Goal: Information Seeking & Learning: Learn about a topic

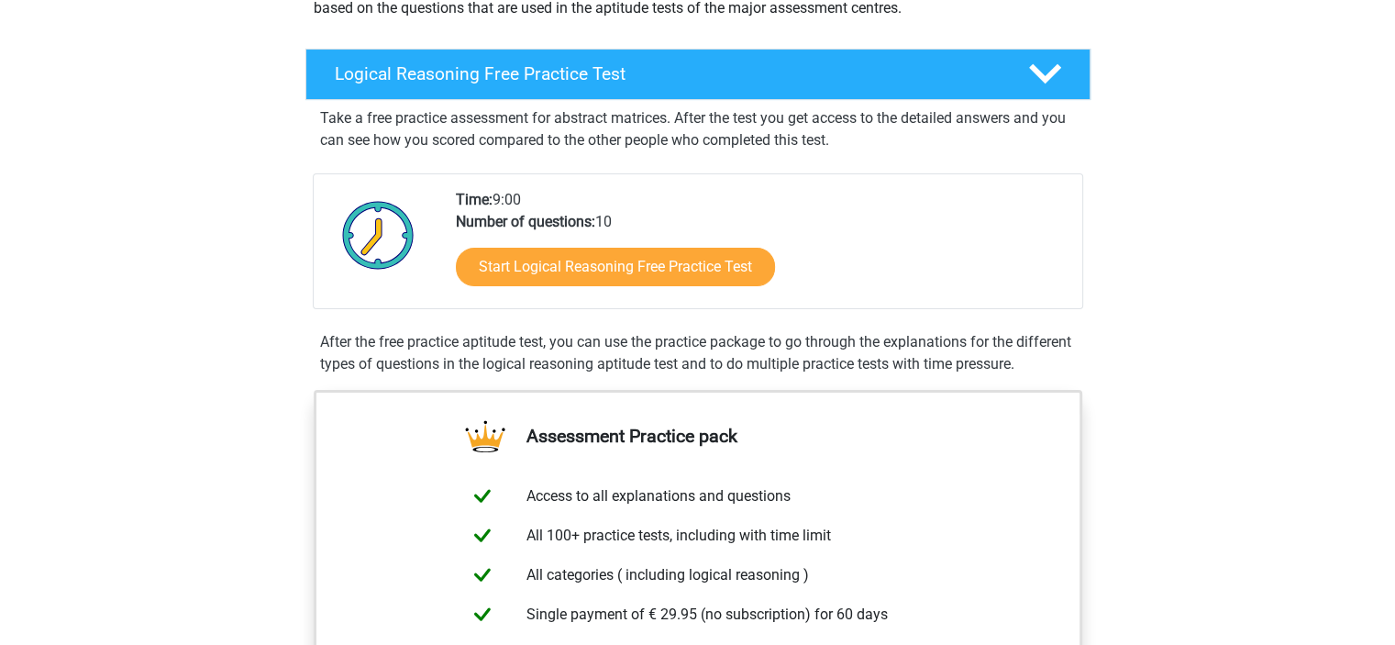
scroll to position [304, 0]
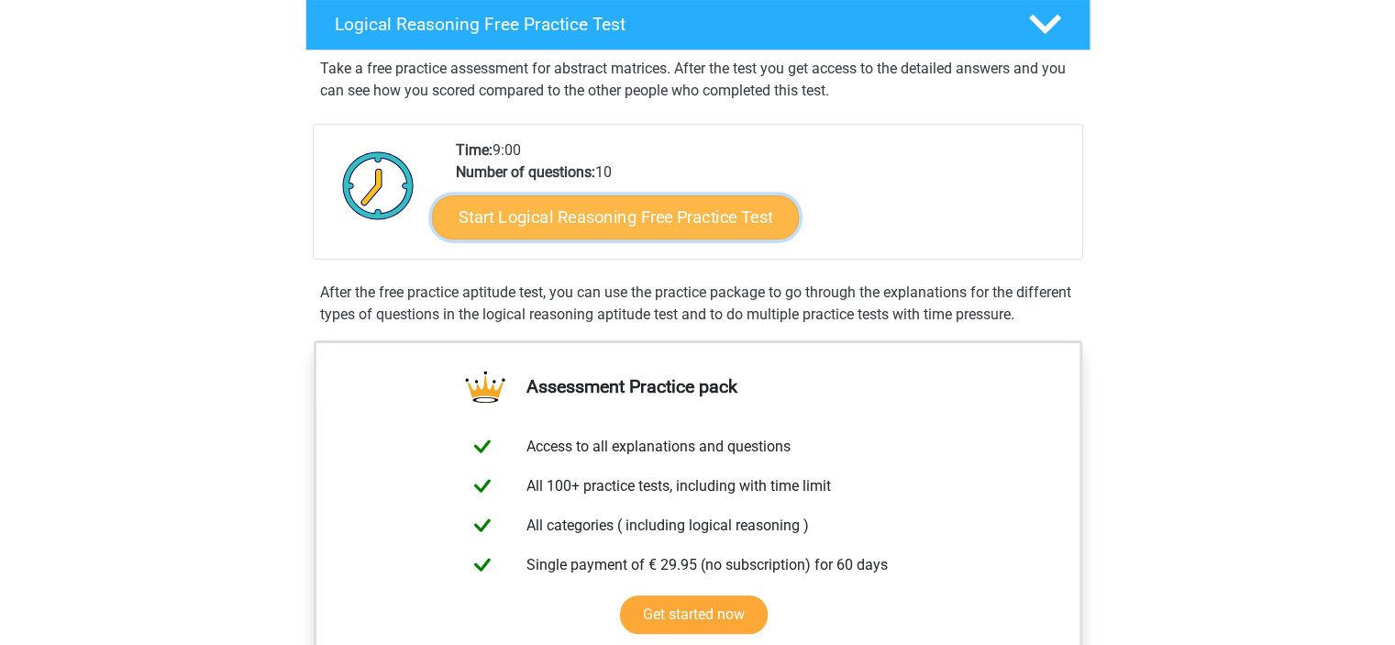
click at [649, 214] on link "Start Logical Reasoning Free Practice Test" at bounding box center [615, 216] width 367 height 44
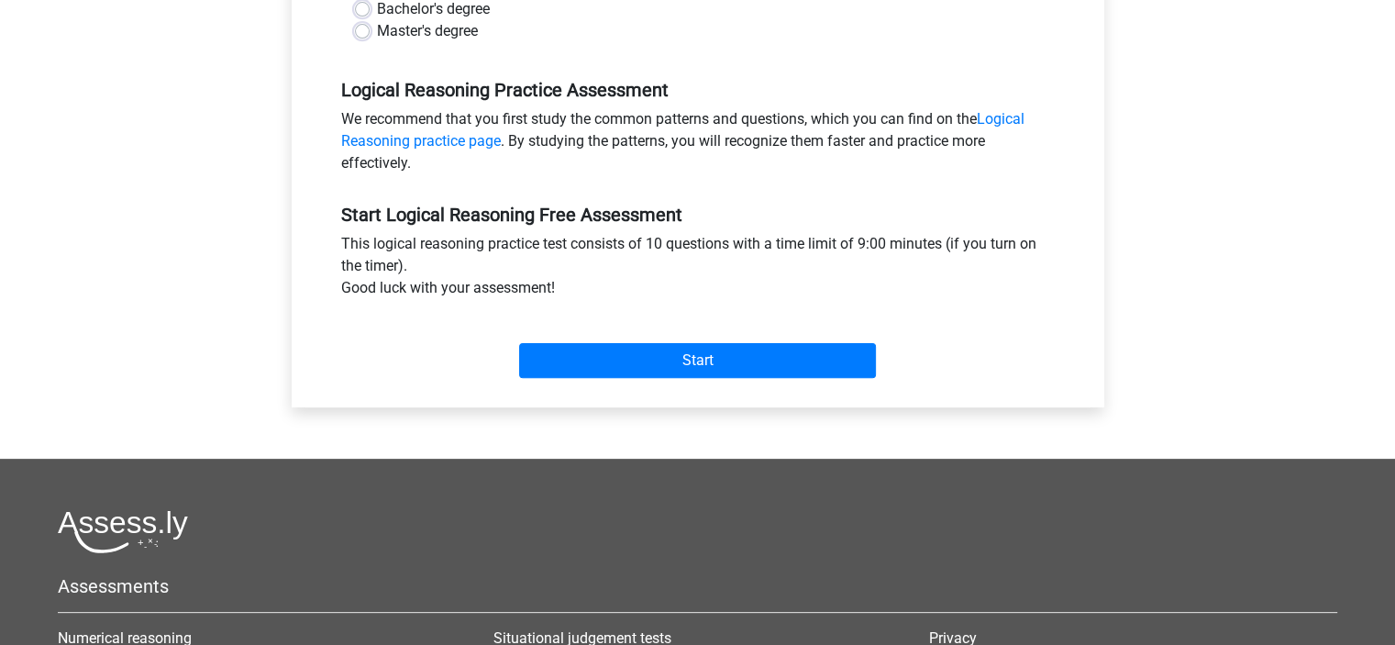
scroll to position [530, 0]
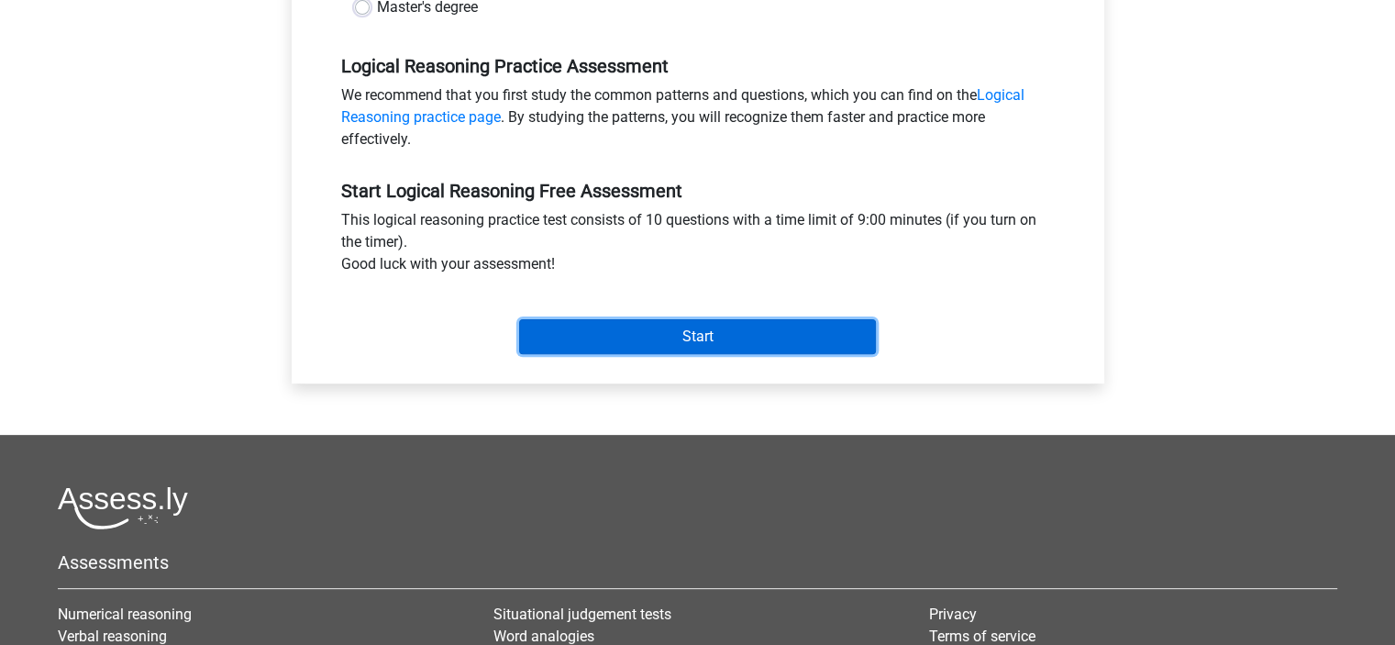
click at [671, 352] on input "Start" at bounding box center [697, 336] width 357 height 35
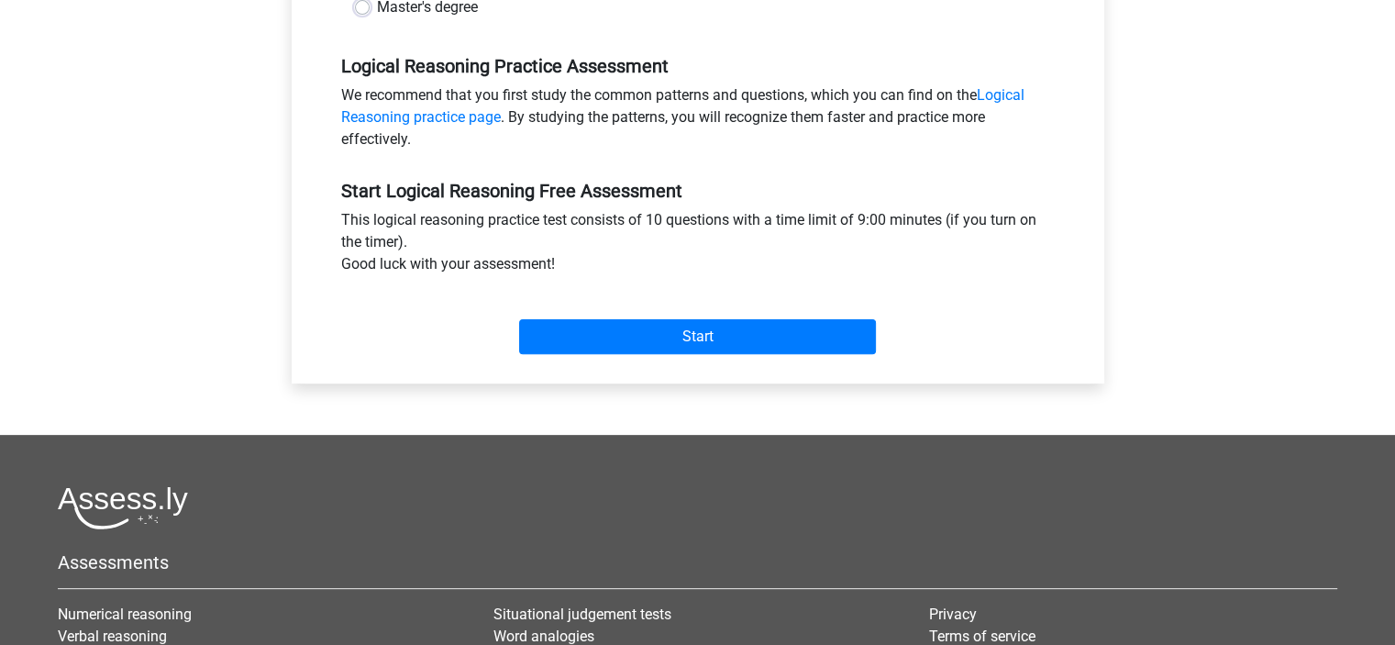
click at [660, 282] on div "This logical reasoning practice test consists of 10 questions with a time limit…" at bounding box center [697, 245] width 741 height 73
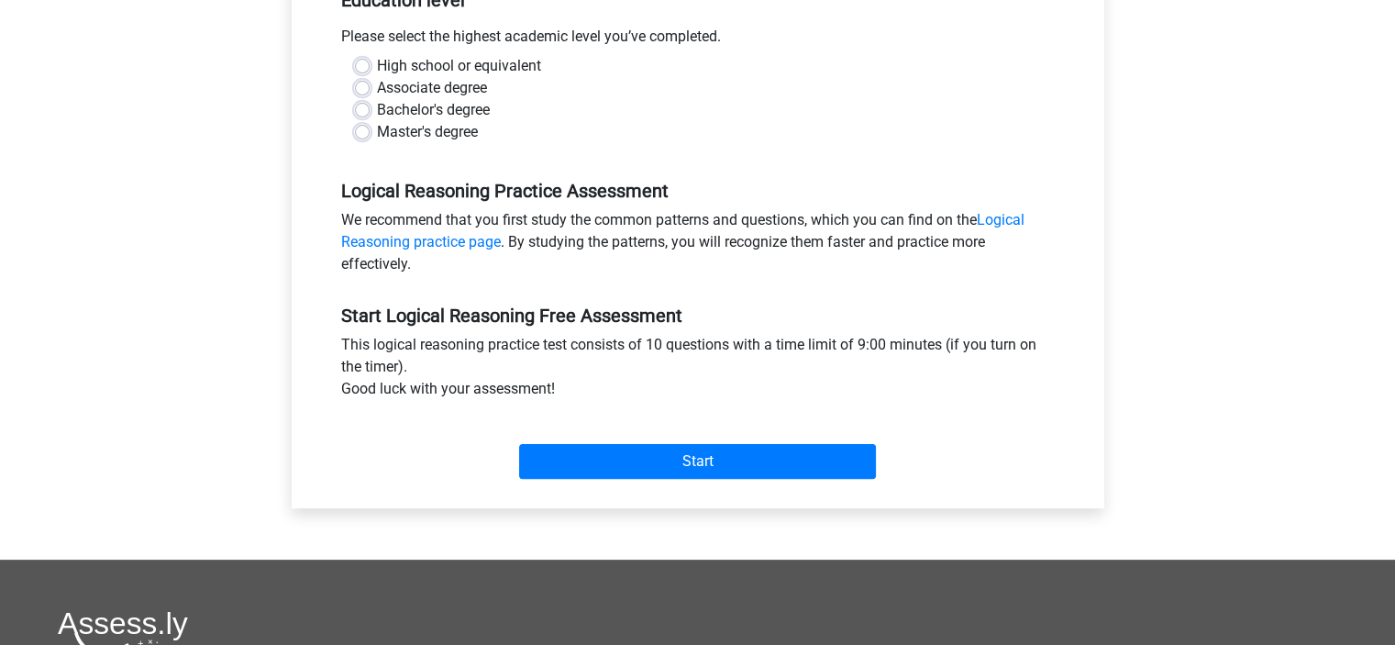
scroll to position [440, 0]
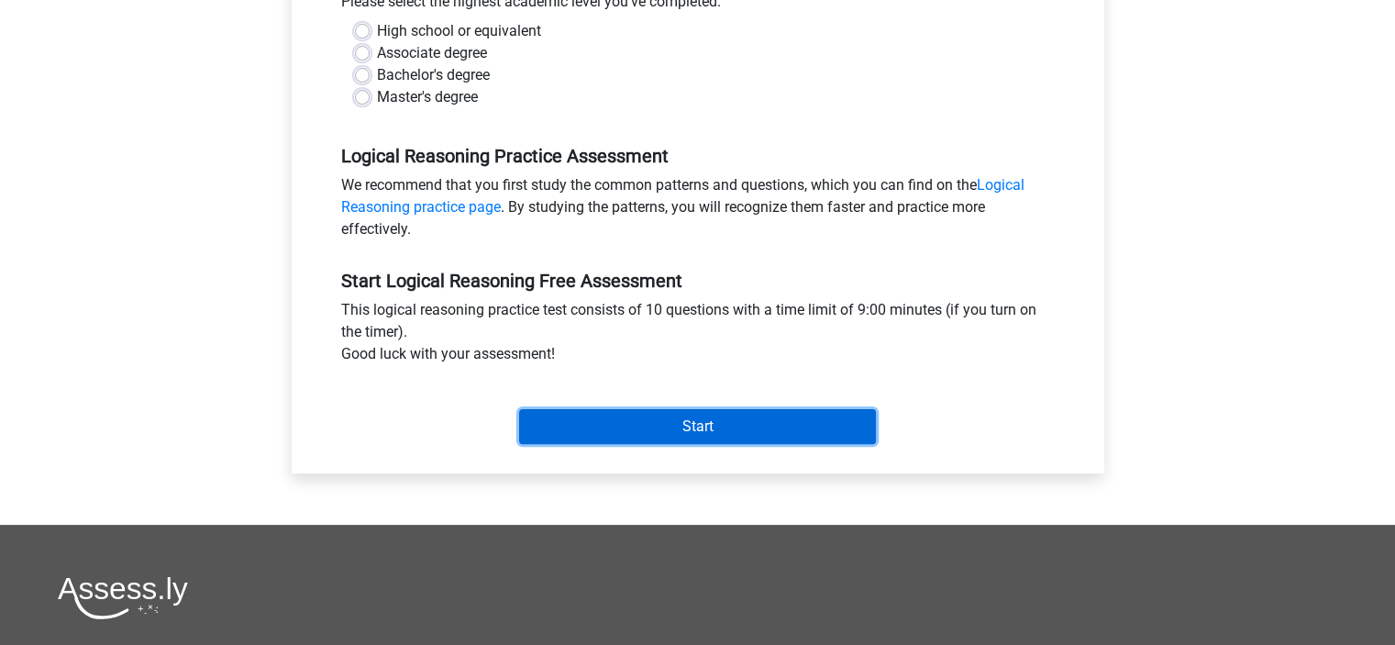
click at [686, 425] on input "Start" at bounding box center [697, 426] width 357 height 35
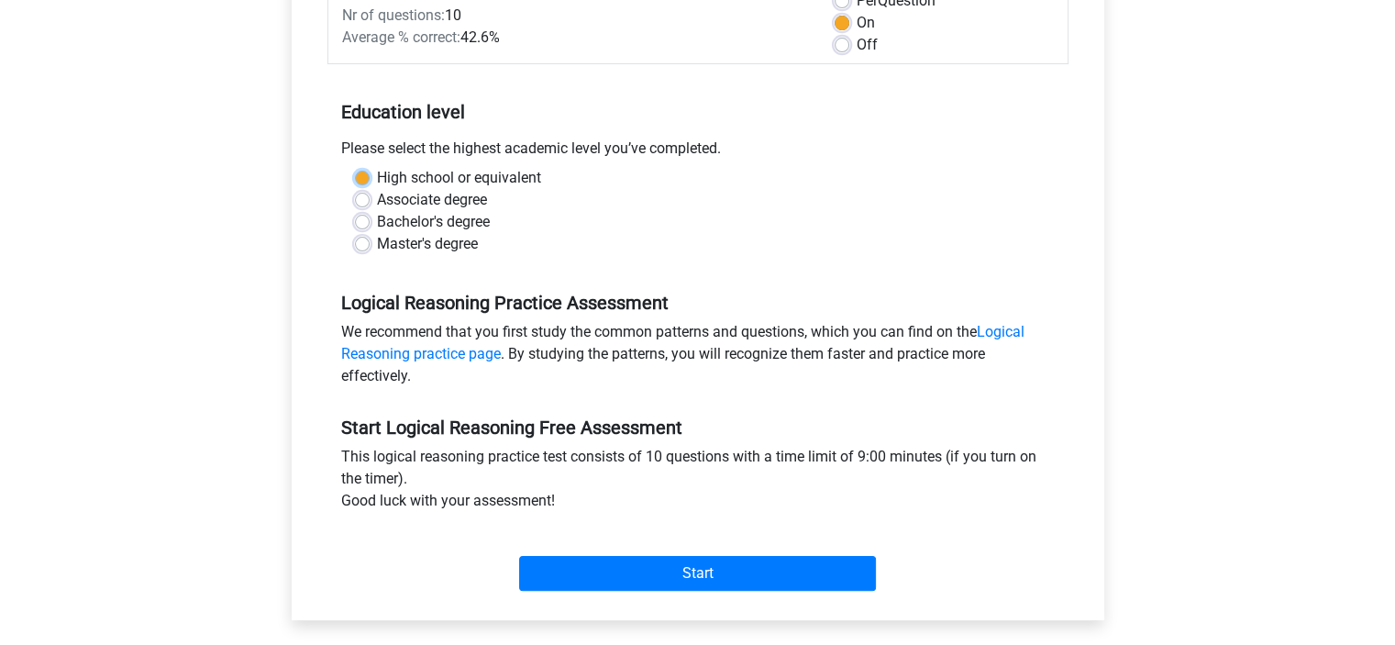
scroll to position [213, 0]
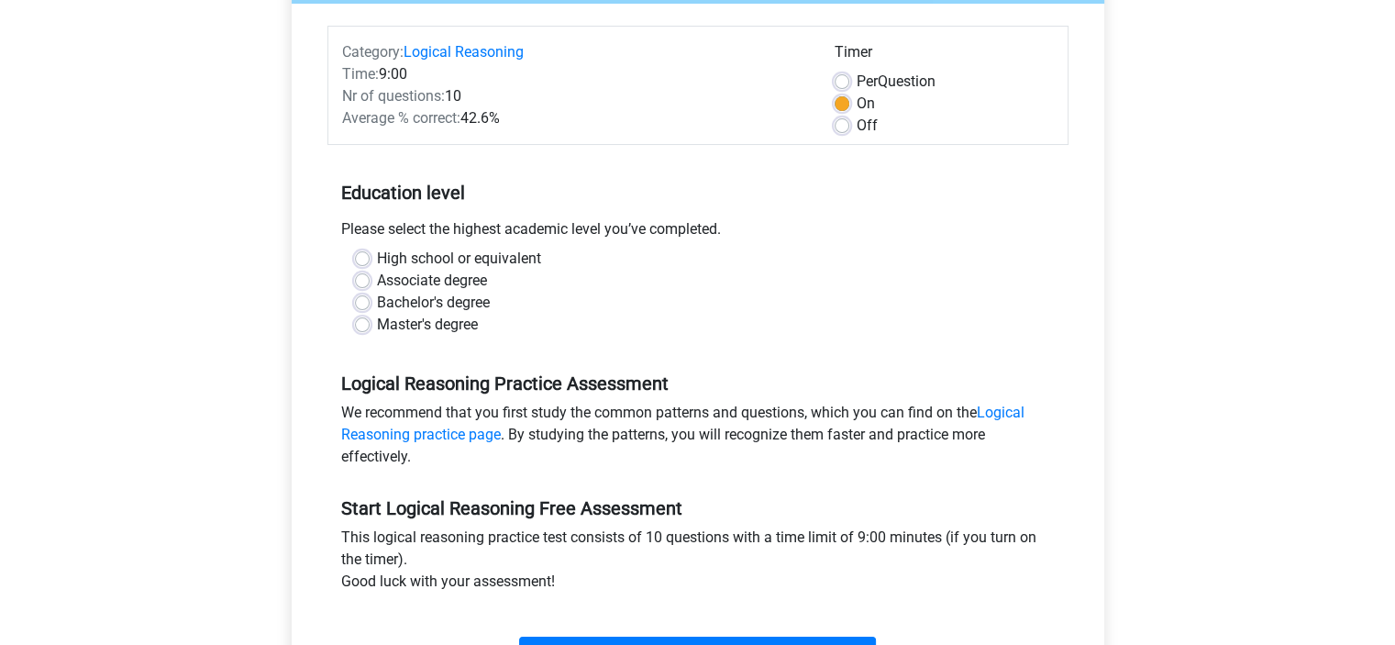
click at [587, 315] on div "Master's degree" at bounding box center [698, 325] width 686 height 22
click at [377, 326] on label "Master's degree" at bounding box center [427, 325] width 101 height 22
click at [359, 326] on input "Master's degree" at bounding box center [362, 323] width 15 height 18
radio input "true"
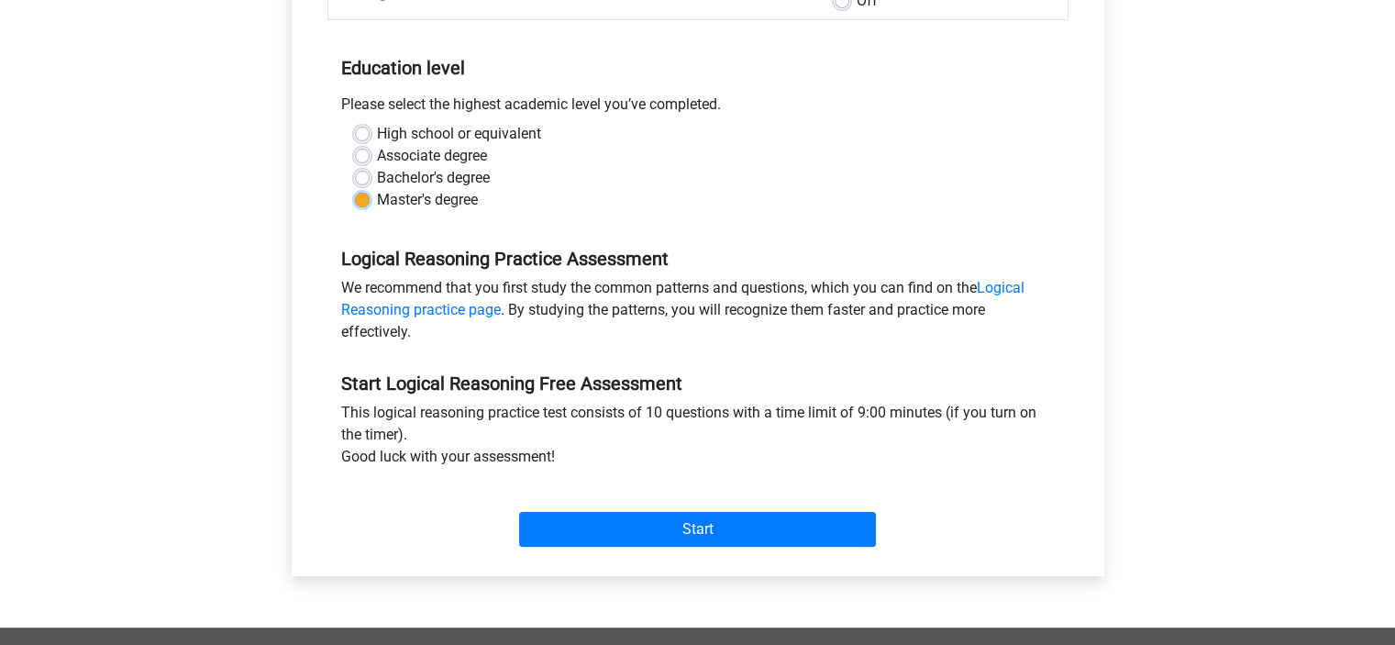
scroll to position [394, 0]
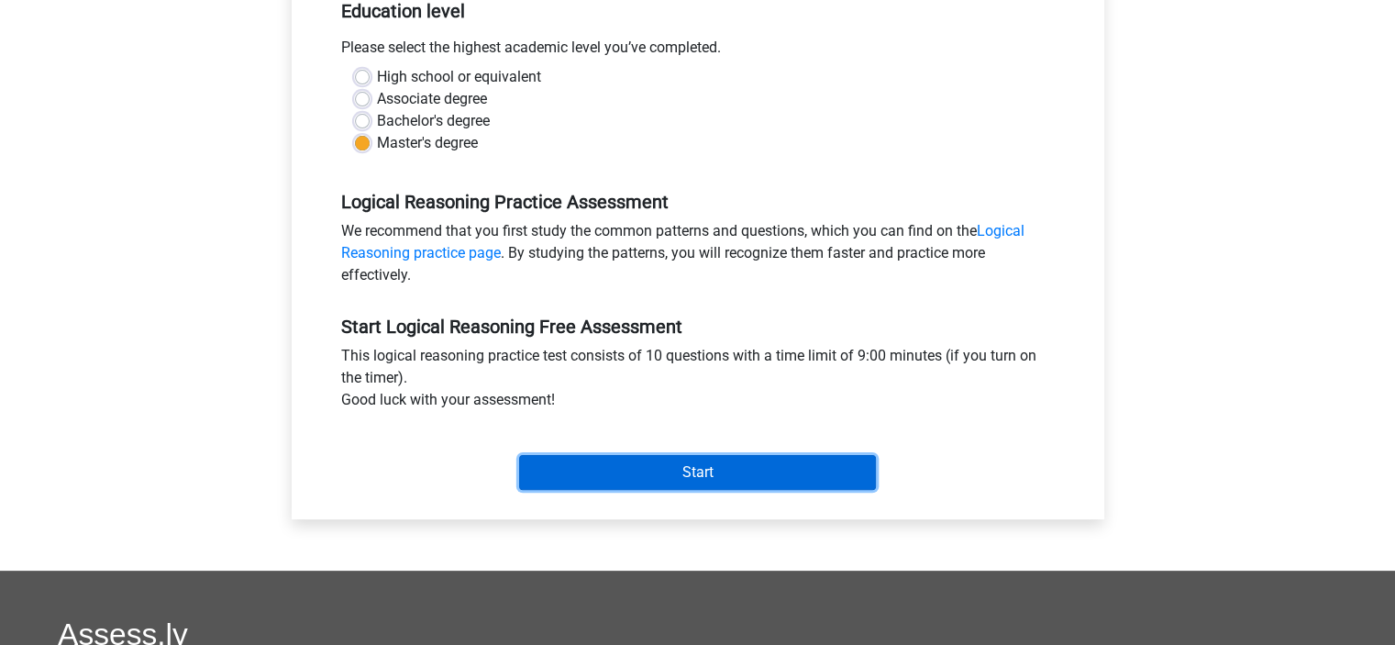
click at [750, 465] on input "Start" at bounding box center [697, 472] width 357 height 35
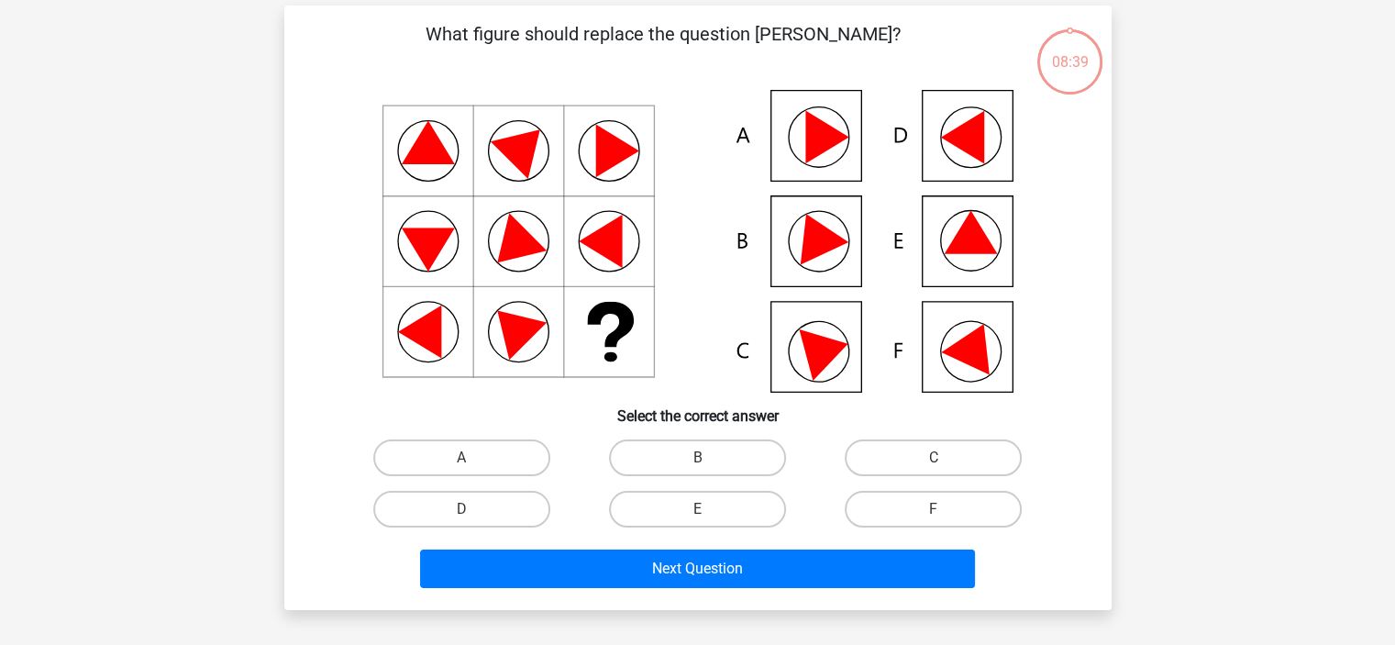
scroll to position [134, 0]
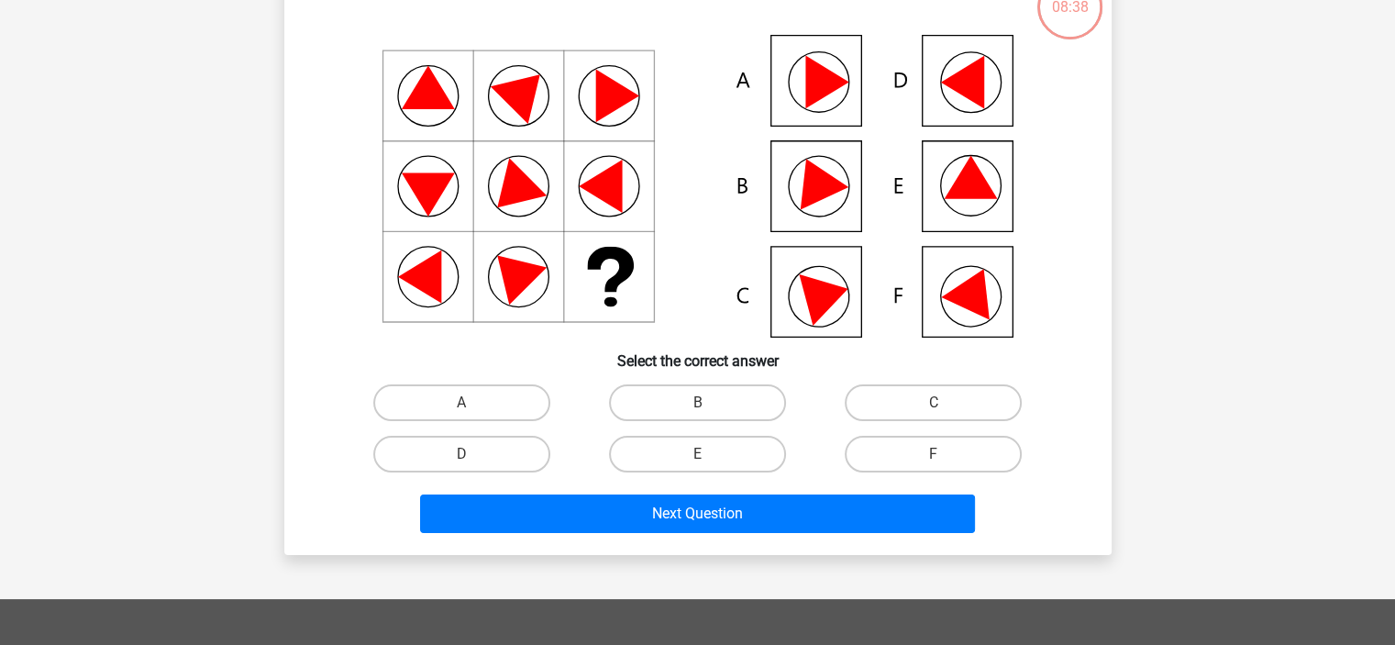
click at [965, 159] on icon at bounding box center [697, 186] width 739 height 303
click at [662, 448] on label "E" at bounding box center [697, 454] width 177 height 37
click at [697, 454] on input "E" at bounding box center [703, 460] width 12 height 12
radio input "true"
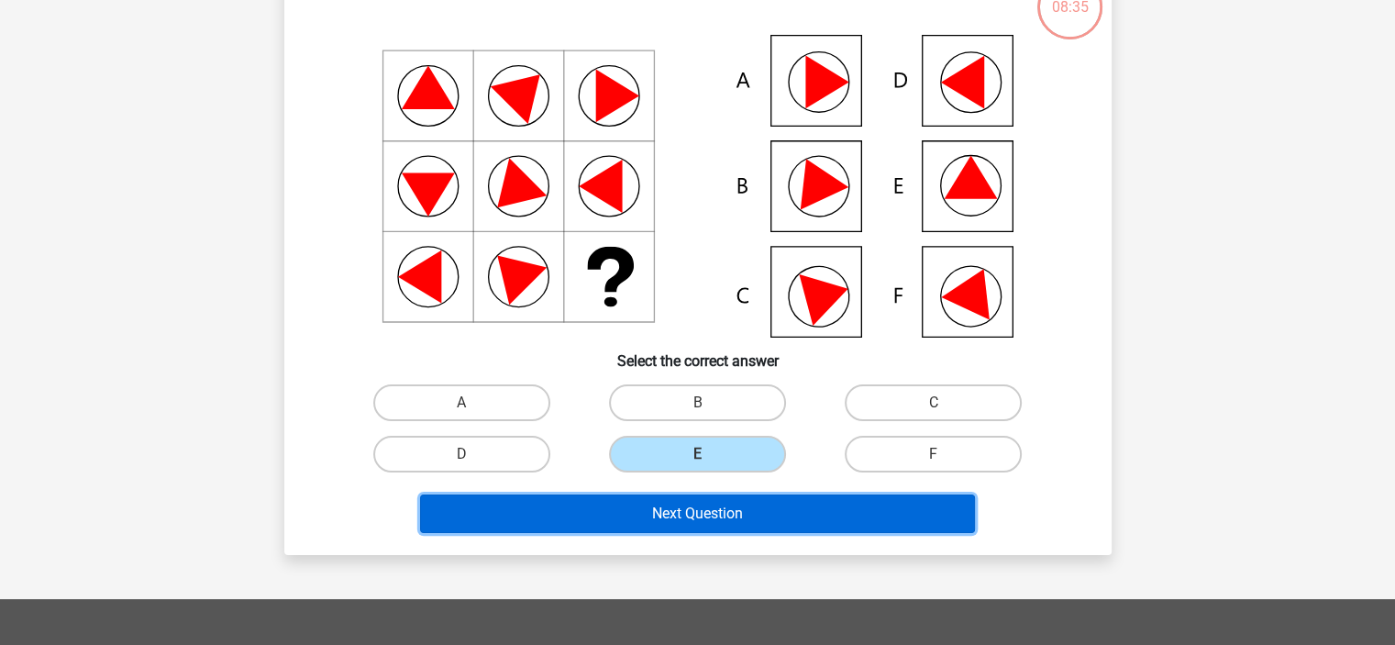
click at [646, 518] on button "Next Question" at bounding box center [697, 513] width 555 height 39
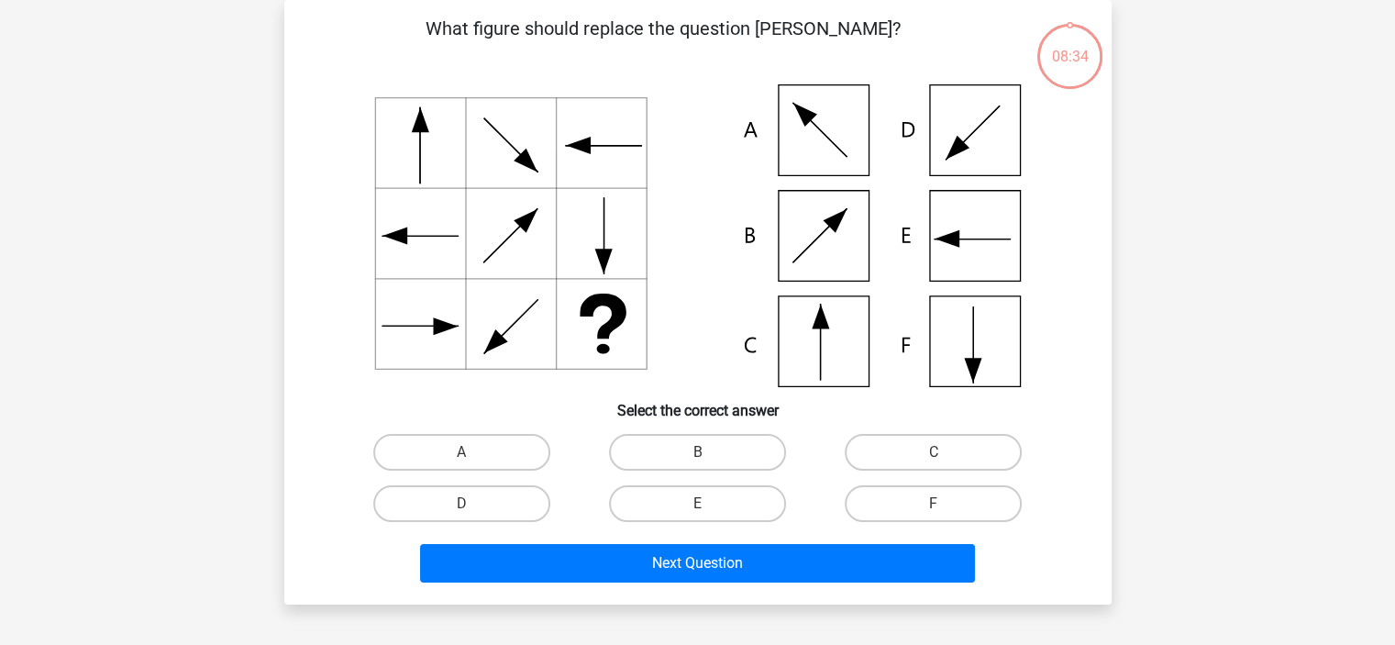
scroll to position [84, 0]
click at [930, 454] on label "C" at bounding box center [932, 452] width 177 height 37
click at [933, 454] on input "C" at bounding box center [939, 458] width 12 height 12
radio input "true"
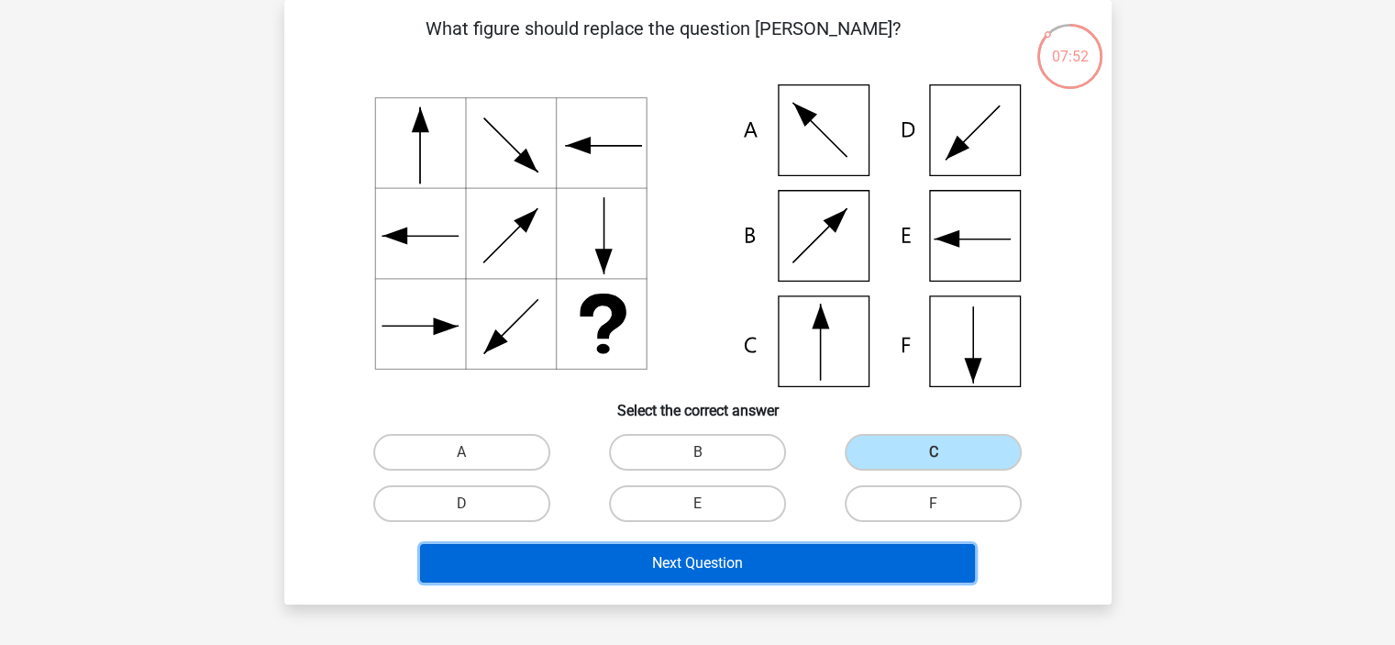
click at [753, 557] on button "Next Question" at bounding box center [697, 563] width 555 height 39
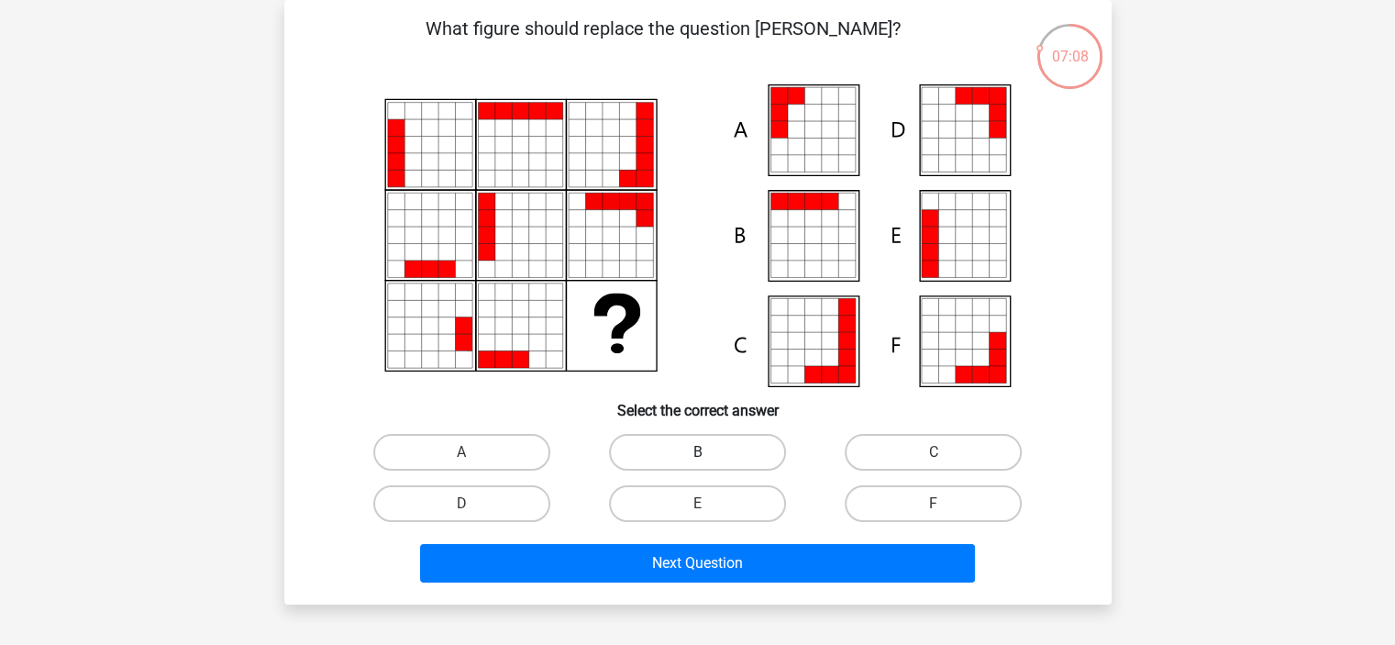
click at [653, 444] on label "B" at bounding box center [697, 452] width 177 height 37
click at [697, 452] on input "B" at bounding box center [703, 458] width 12 height 12
radio input "true"
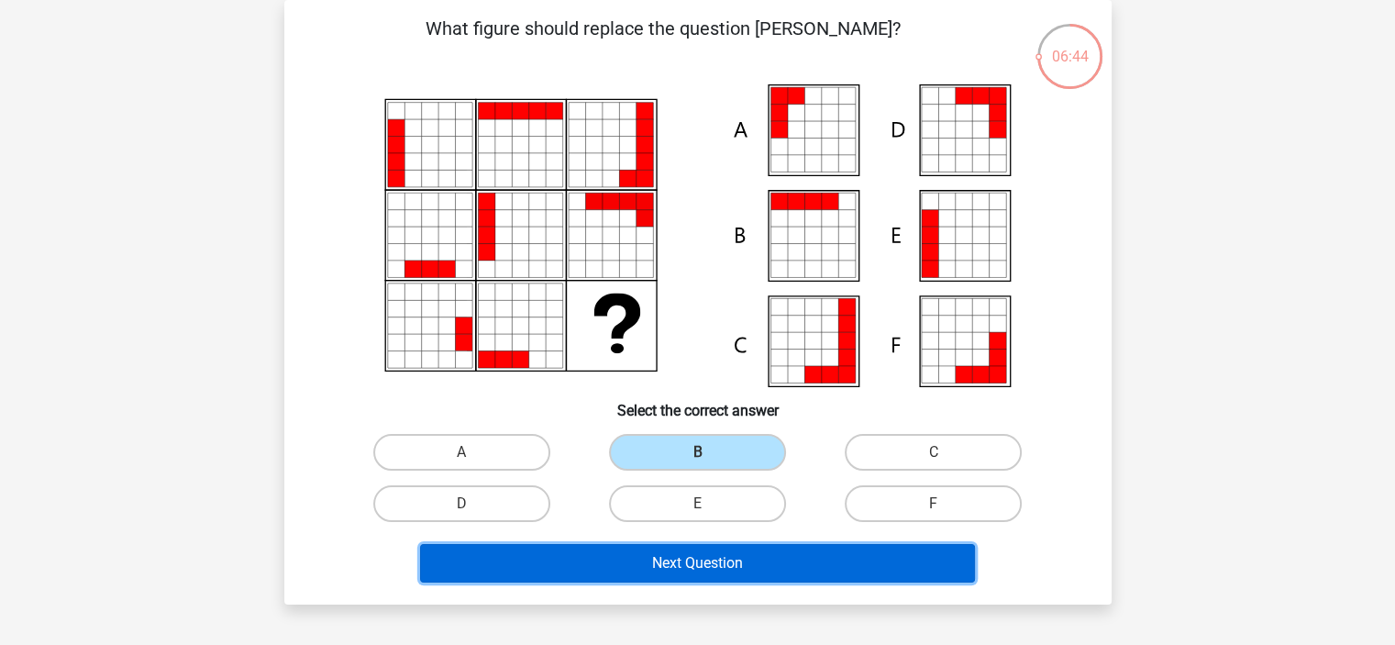
click at [599, 553] on button "Next Question" at bounding box center [697, 563] width 555 height 39
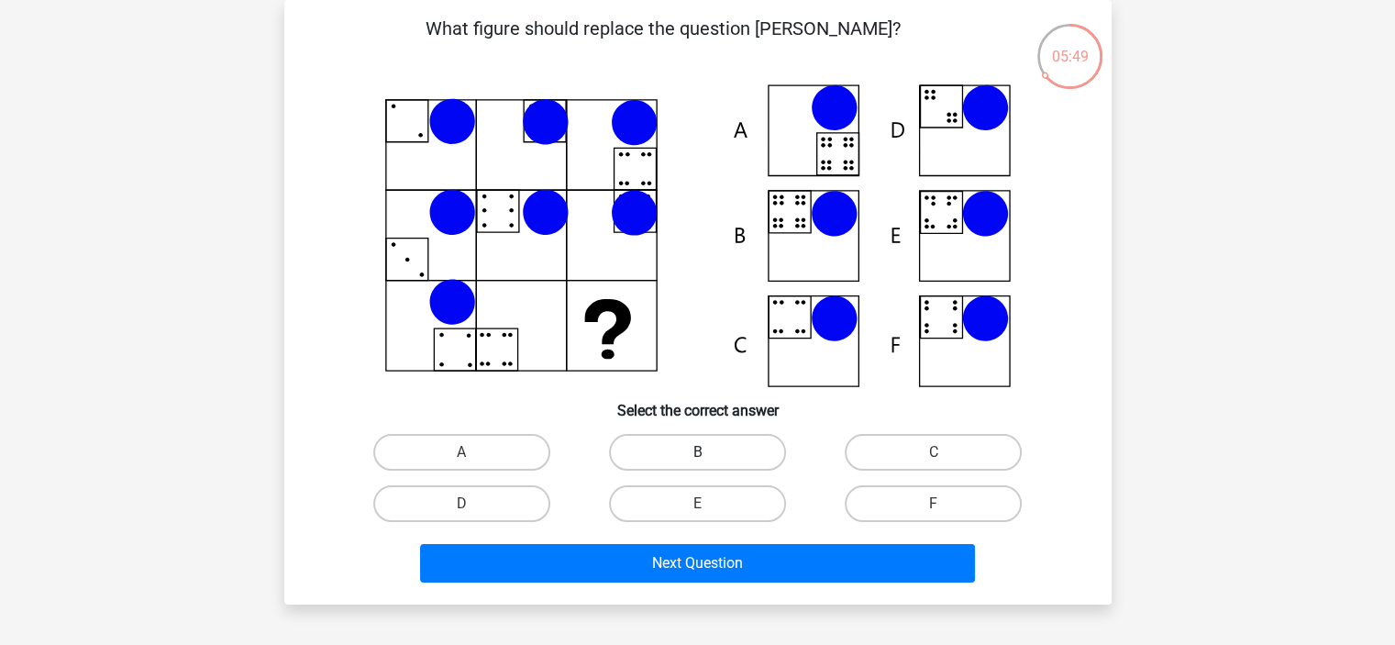
click at [721, 455] on label "B" at bounding box center [697, 452] width 177 height 37
click at [709, 455] on input "B" at bounding box center [703, 458] width 12 height 12
radio input "true"
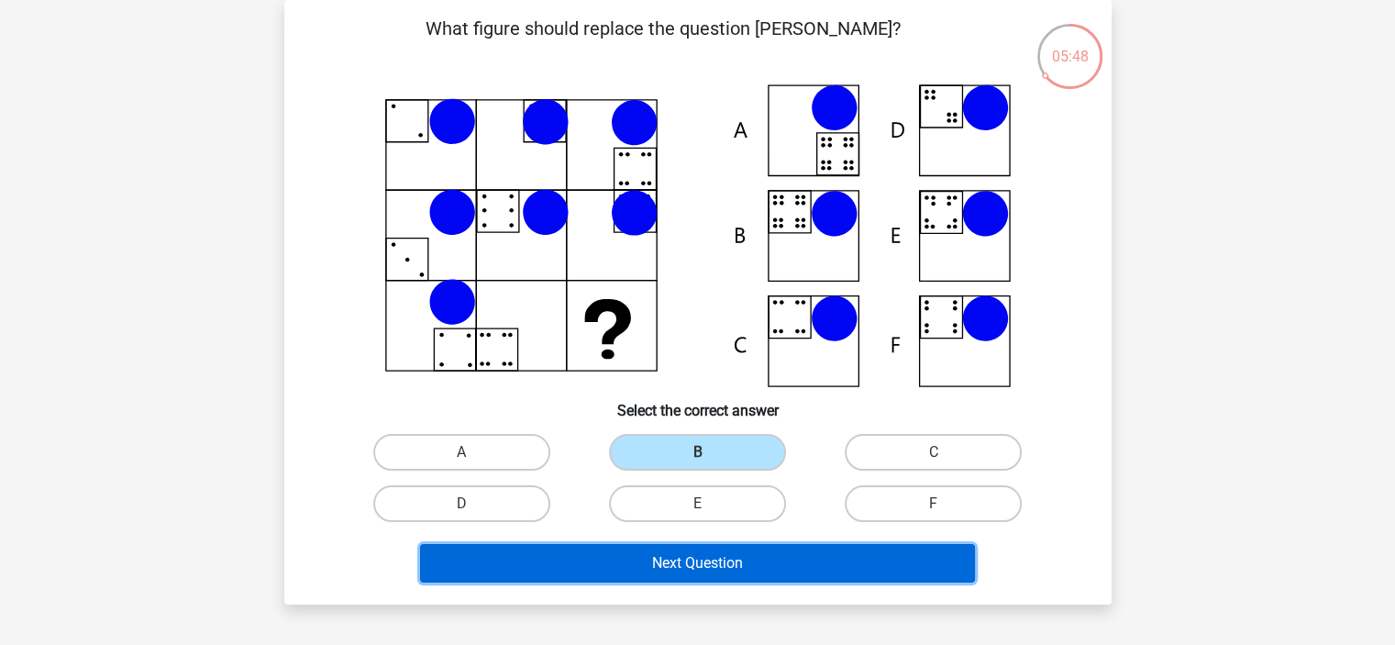
click at [729, 560] on button "Next Question" at bounding box center [697, 563] width 555 height 39
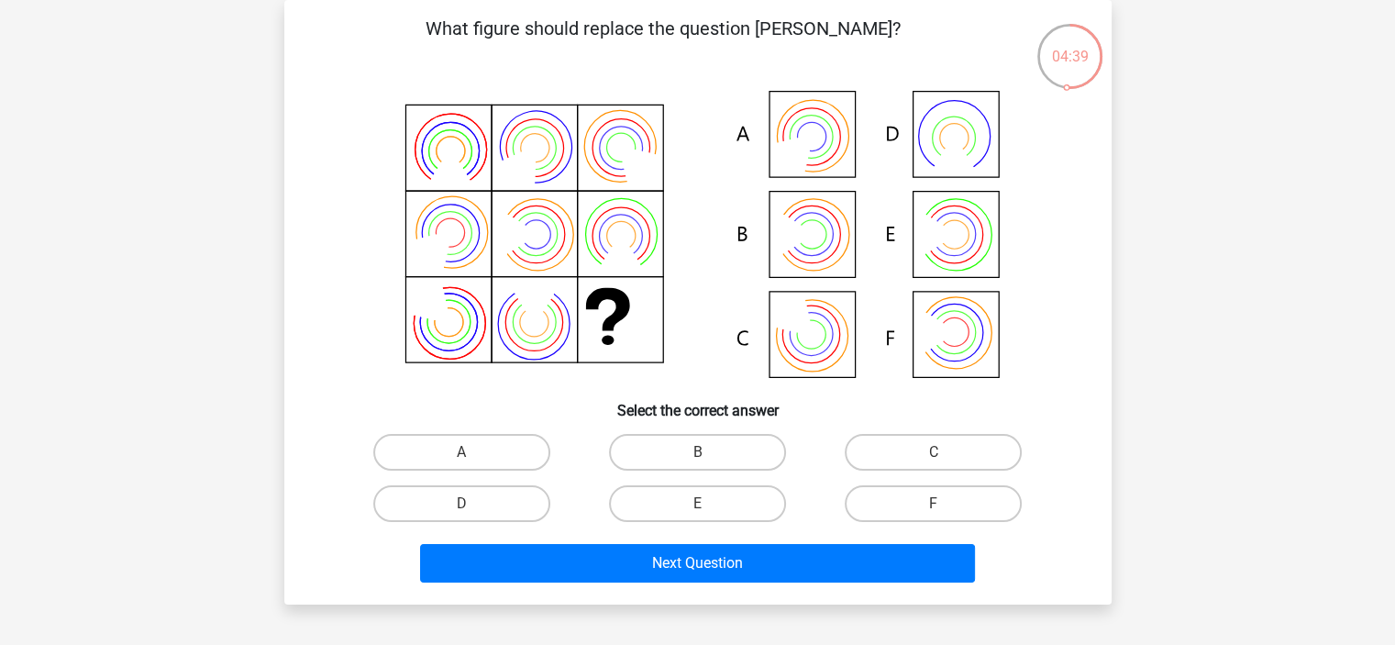
click at [462, 454] on input "A" at bounding box center [467, 458] width 12 height 12
radio input "true"
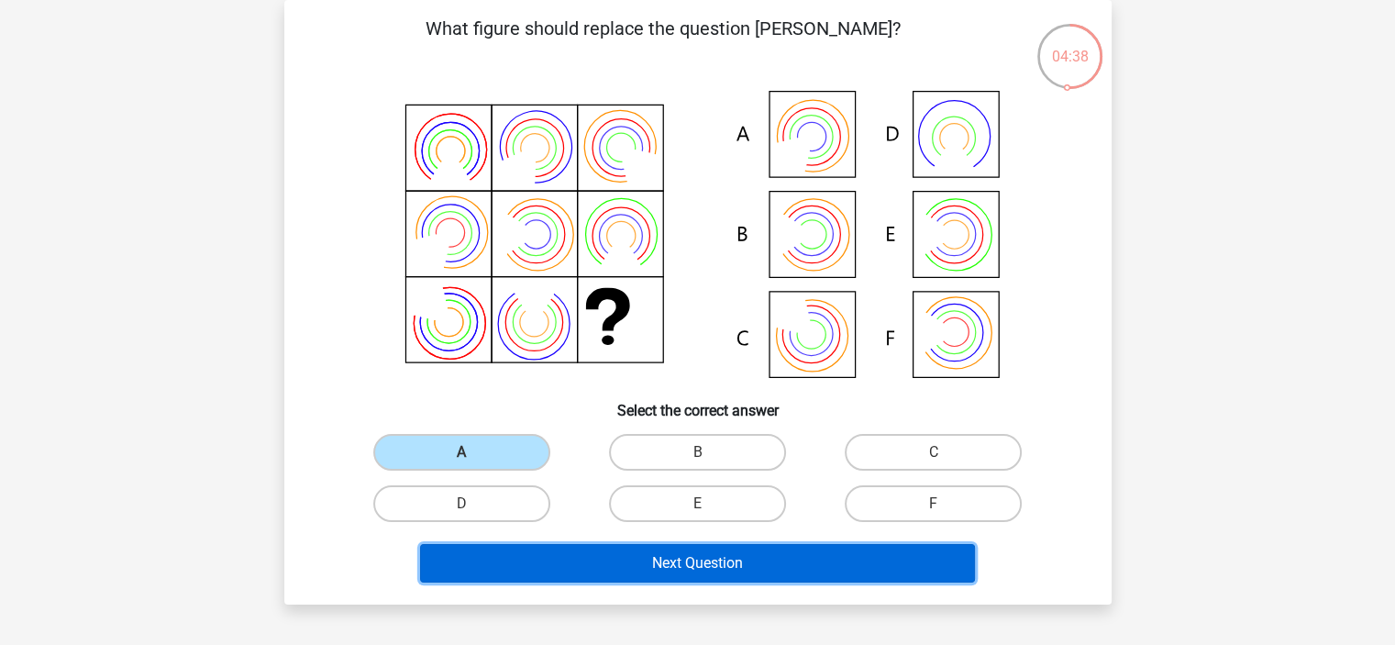
click at [672, 554] on button "Next Question" at bounding box center [697, 563] width 555 height 39
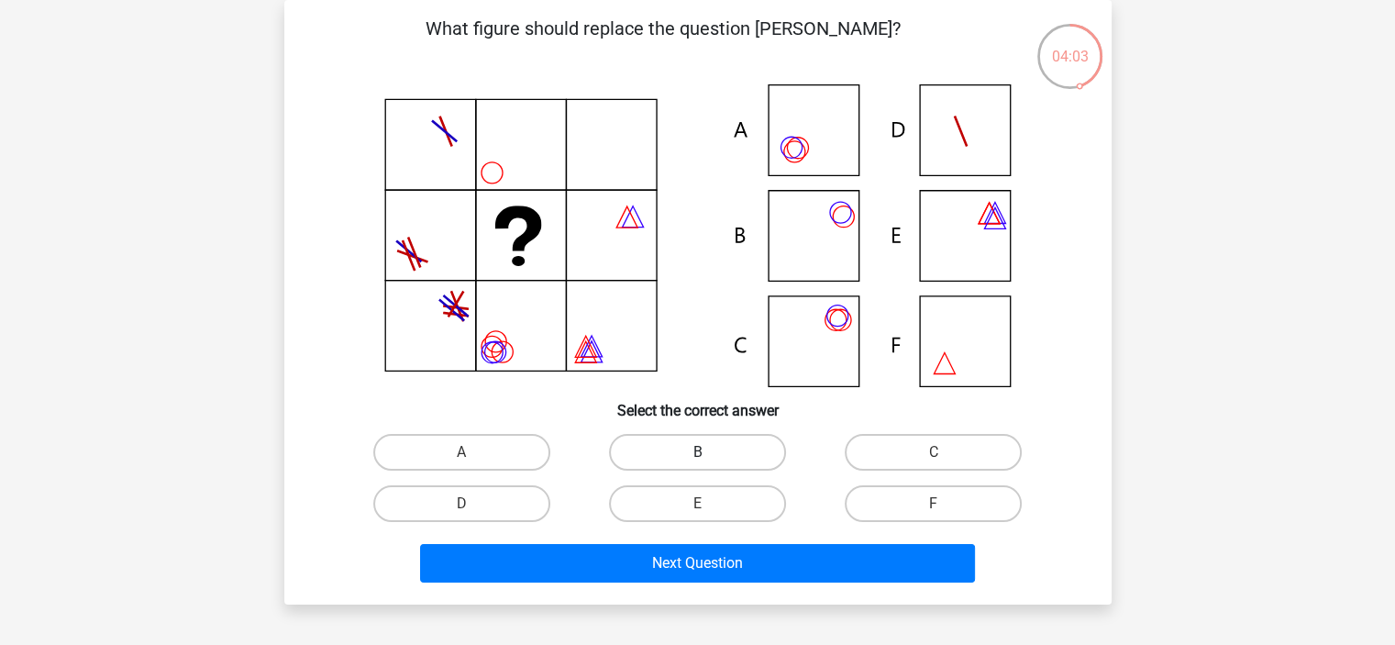
click at [655, 450] on label "B" at bounding box center [697, 452] width 177 height 37
click at [697, 452] on input "B" at bounding box center [703, 458] width 12 height 12
radio input "true"
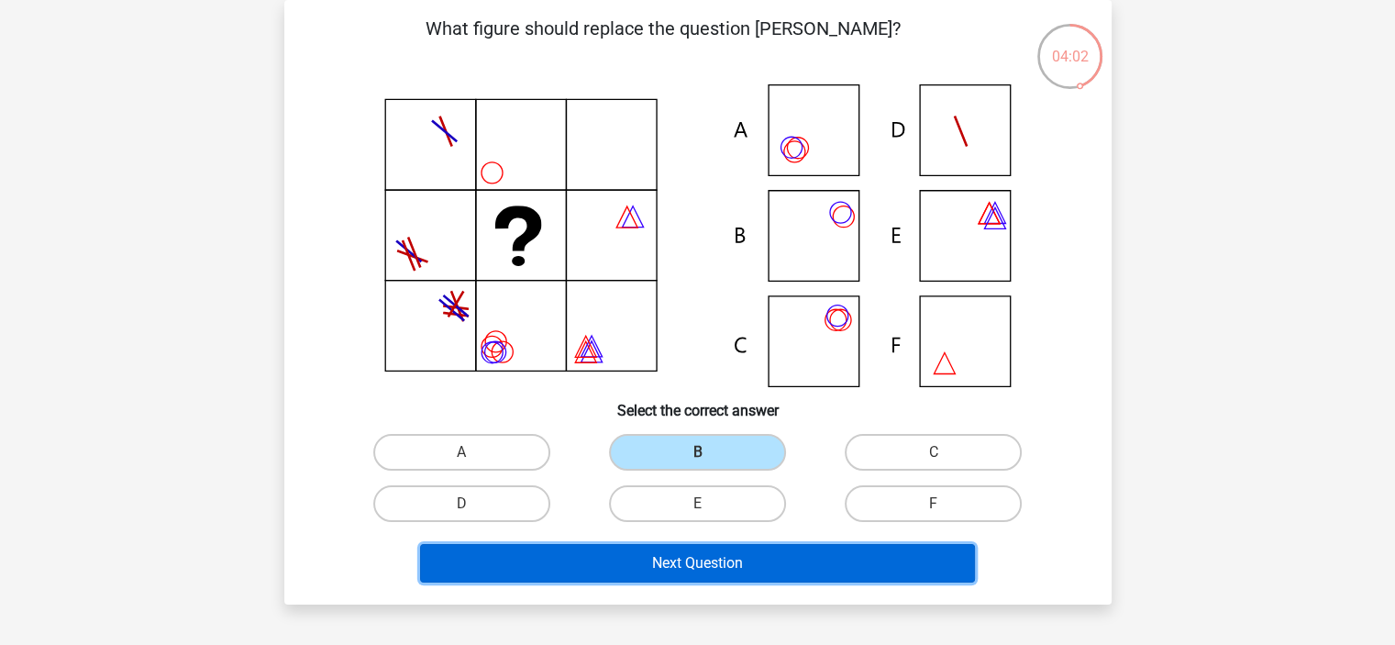
click at [723, 573] on button "Next Question" at bounding box center [697, 563] width 555 height 39
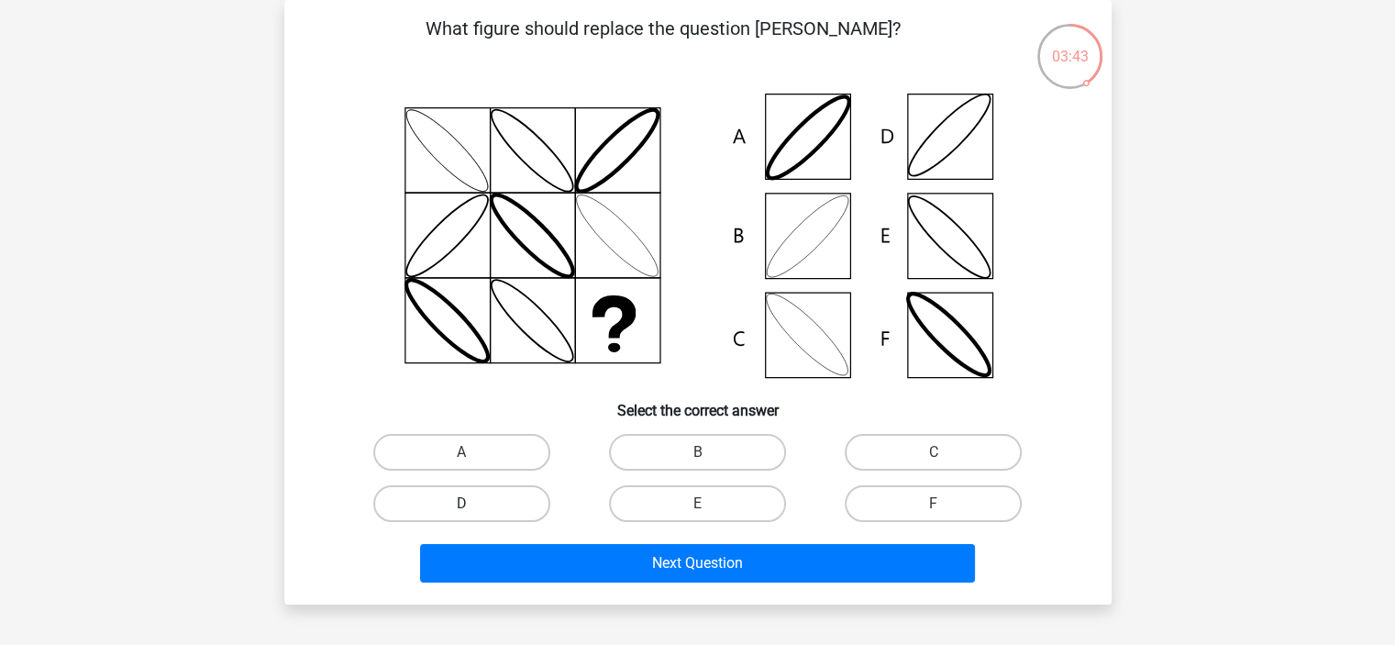
click at [506, 496] on label "D" at bounding box center [461, 503] width 177 height 37
click at [473, 503] on input "D" at bounding box center [467, 509] width 12 height 12
radio input "true"
click at [701, 443] on label "B" at bounding box center [697, 452] width 177 height 37
click at [701, 452] on input "B" at bounding box center [703, 458] width 12 height 12
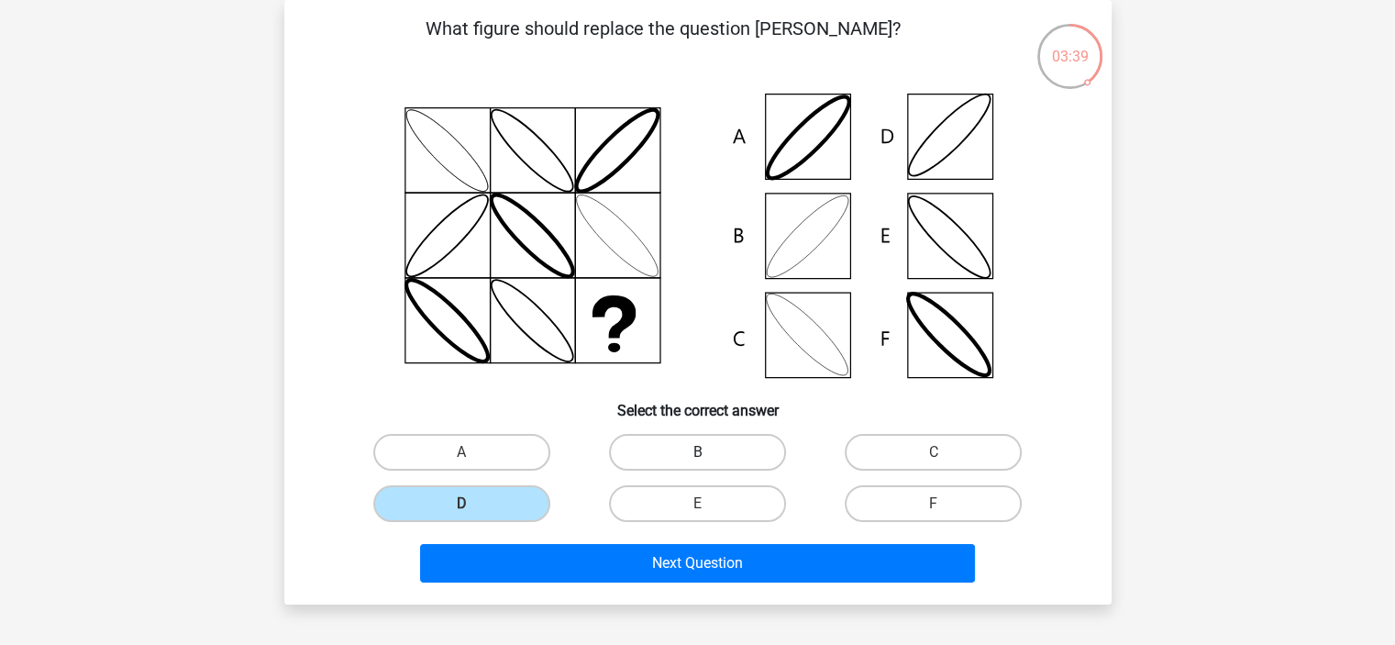
radio input "true"
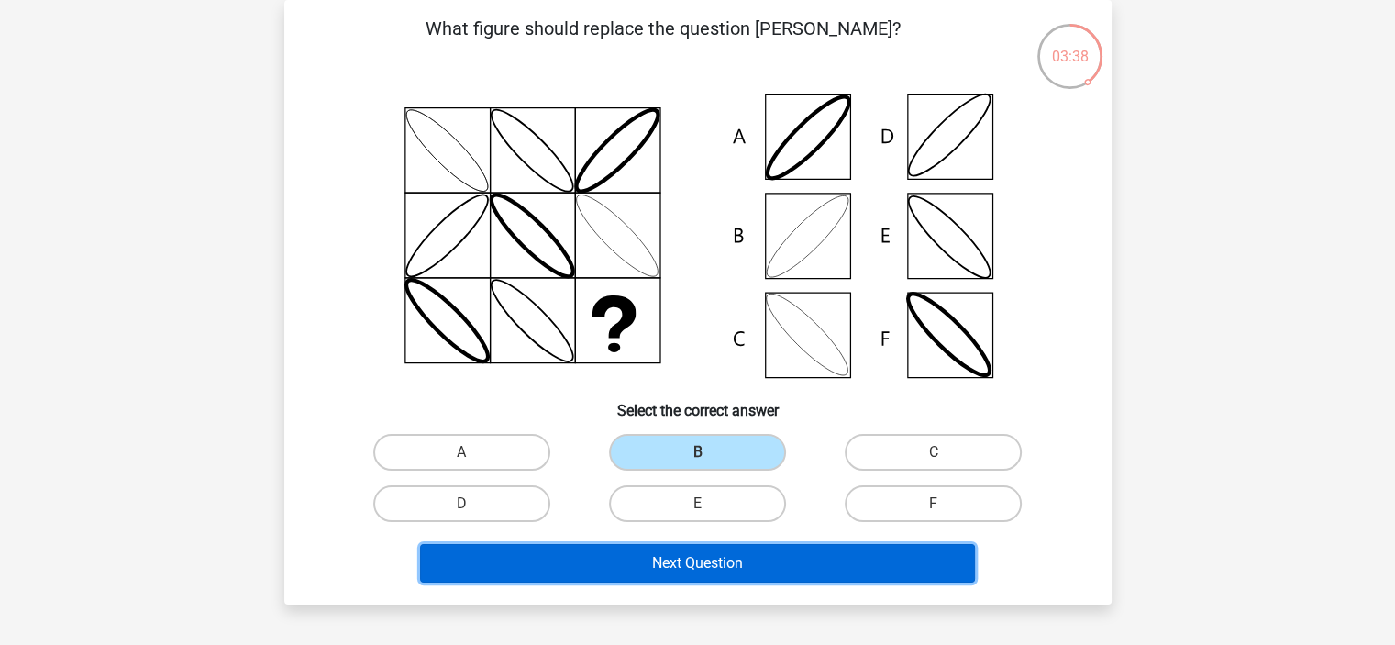
click at [719, 559] on button "Next Question" at bounding box center [697, 563] width 555 height 39
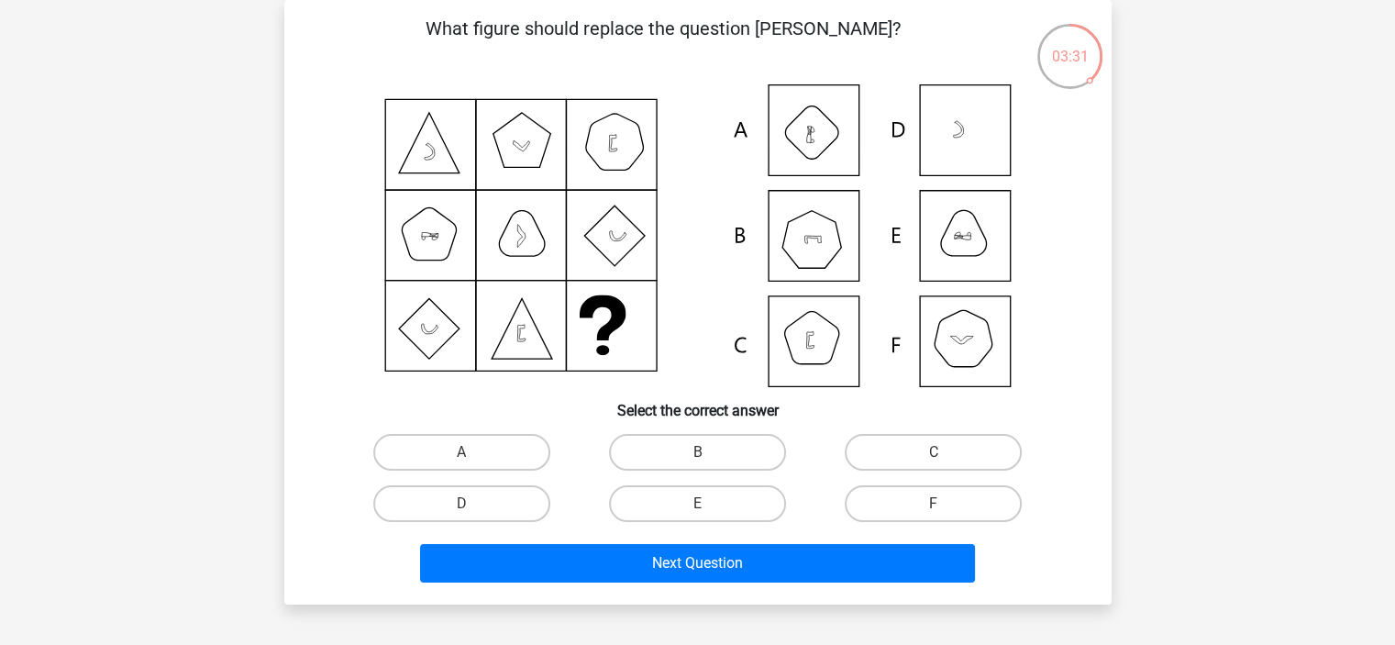
scroll to position [85, 0]
click at [692, 461] on label "B" at bounding box center [697, 451] width 177 height 37
click at [697, 461] on input "B" at bounding box center [703, 457] width 12 height 12
radio input "true"
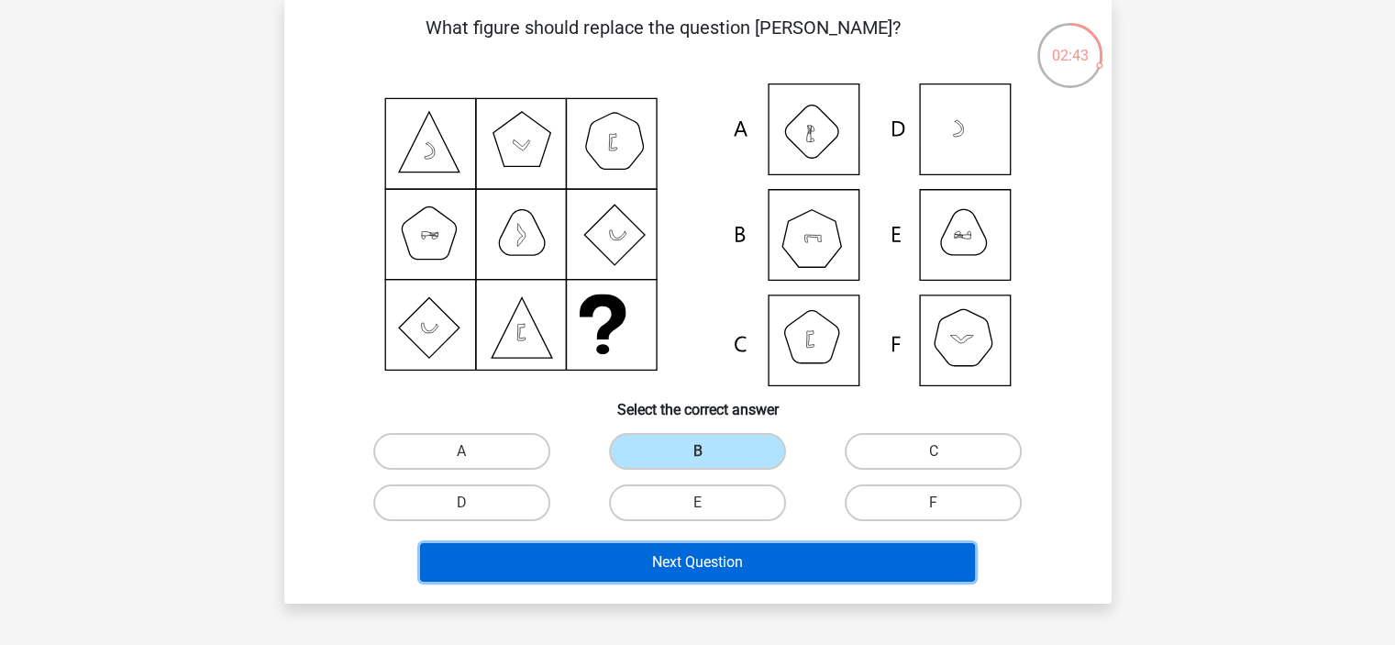
click at [680, 549] on button "Next Question" at bounding box center [697, 562] width 555 height 39
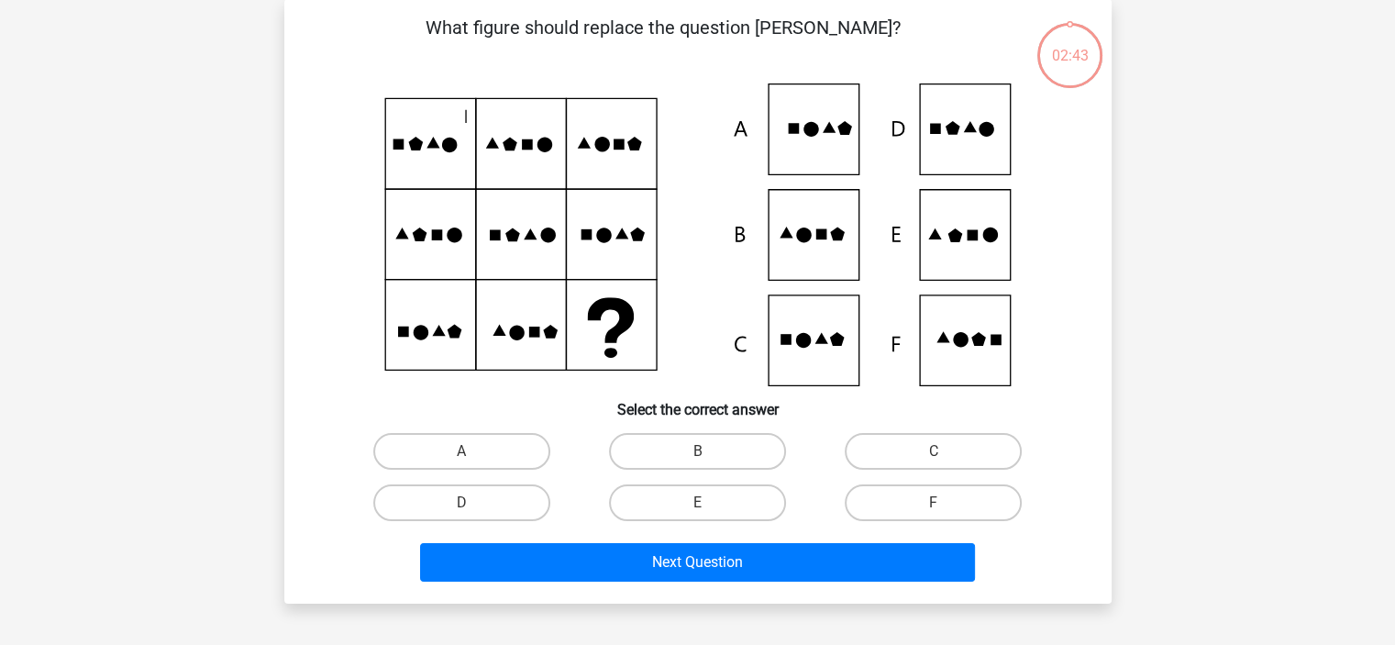
scroll to position [84, 0]
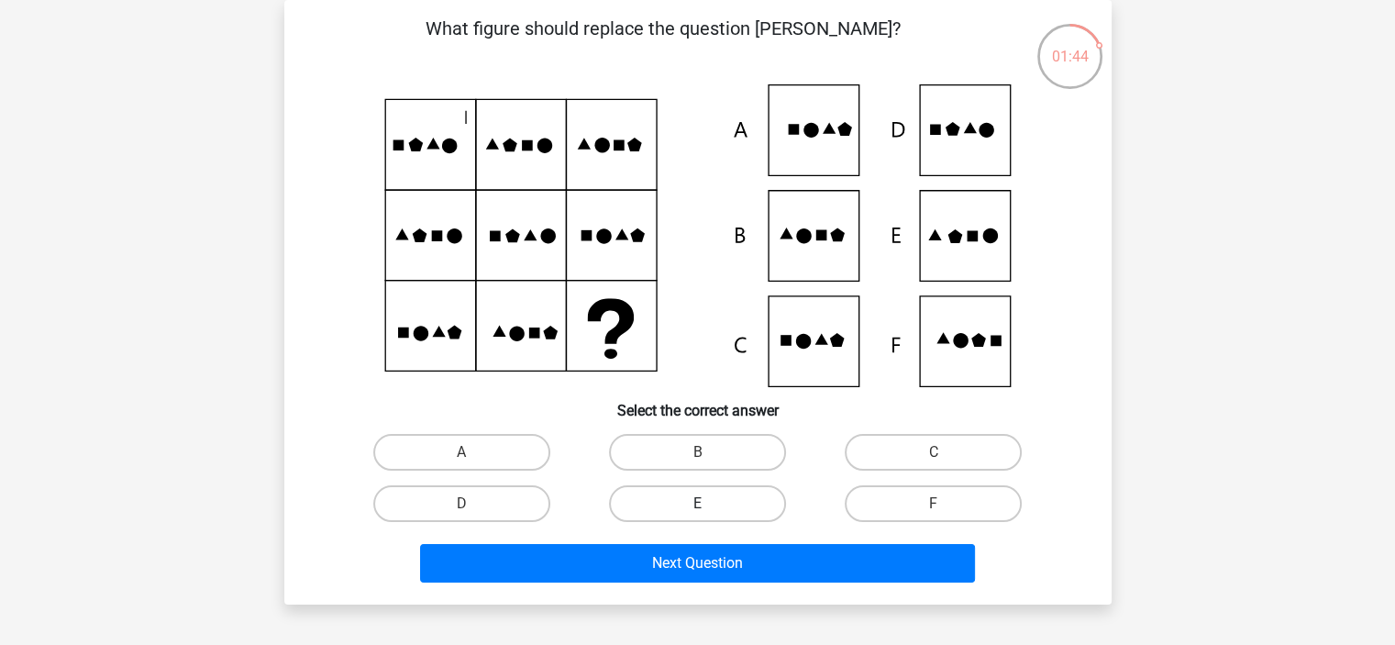
click at [681, 502] on label "E" at bounding box center [697, 503] width 177 height 37
click at [697, 503] on input "E" at bounding box center [703, 509] width 12 height 12
radio input "true"
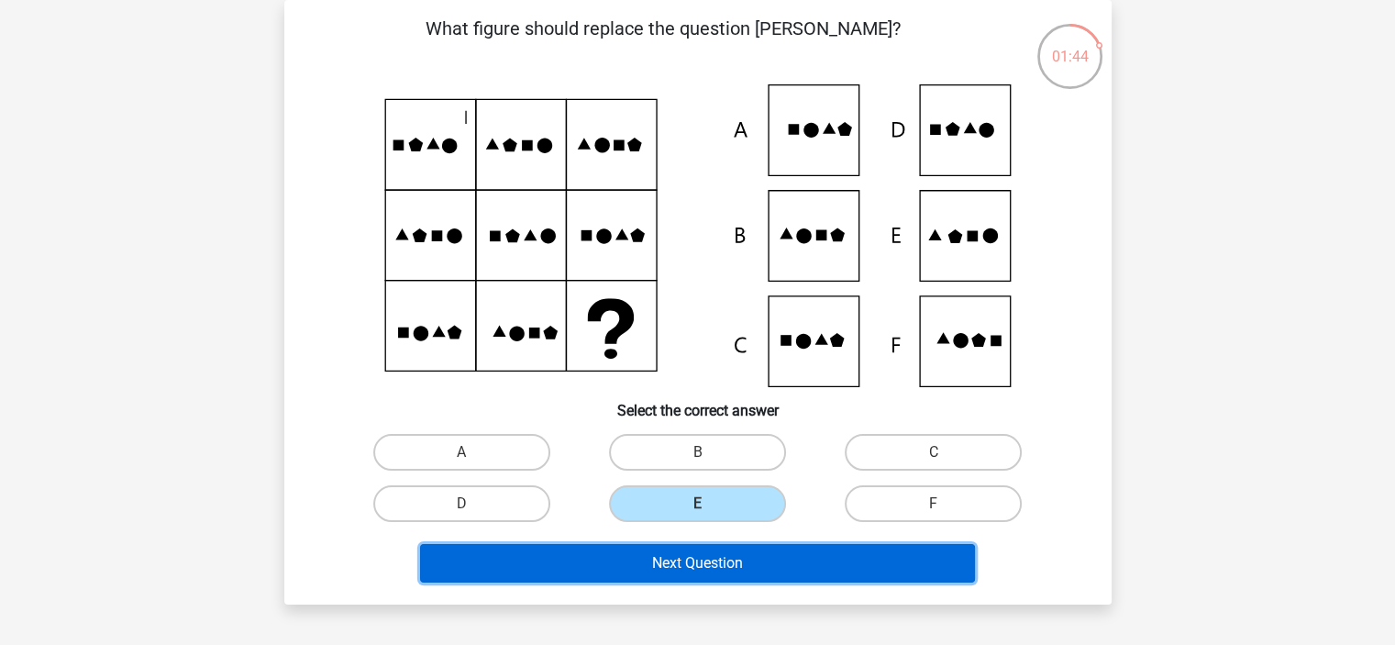
click at [702, 546] on button "Next Question" at bounding box center [697, 563] width 555 height 39
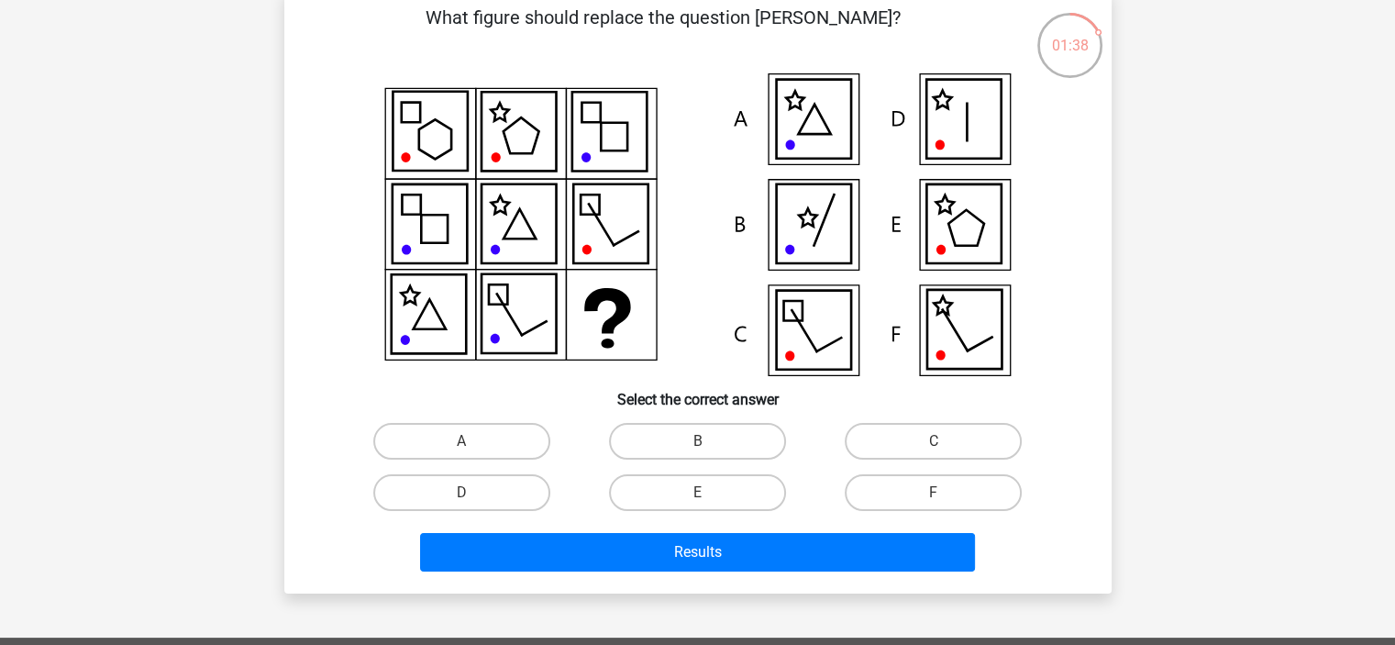
scroll to position [78, 0]
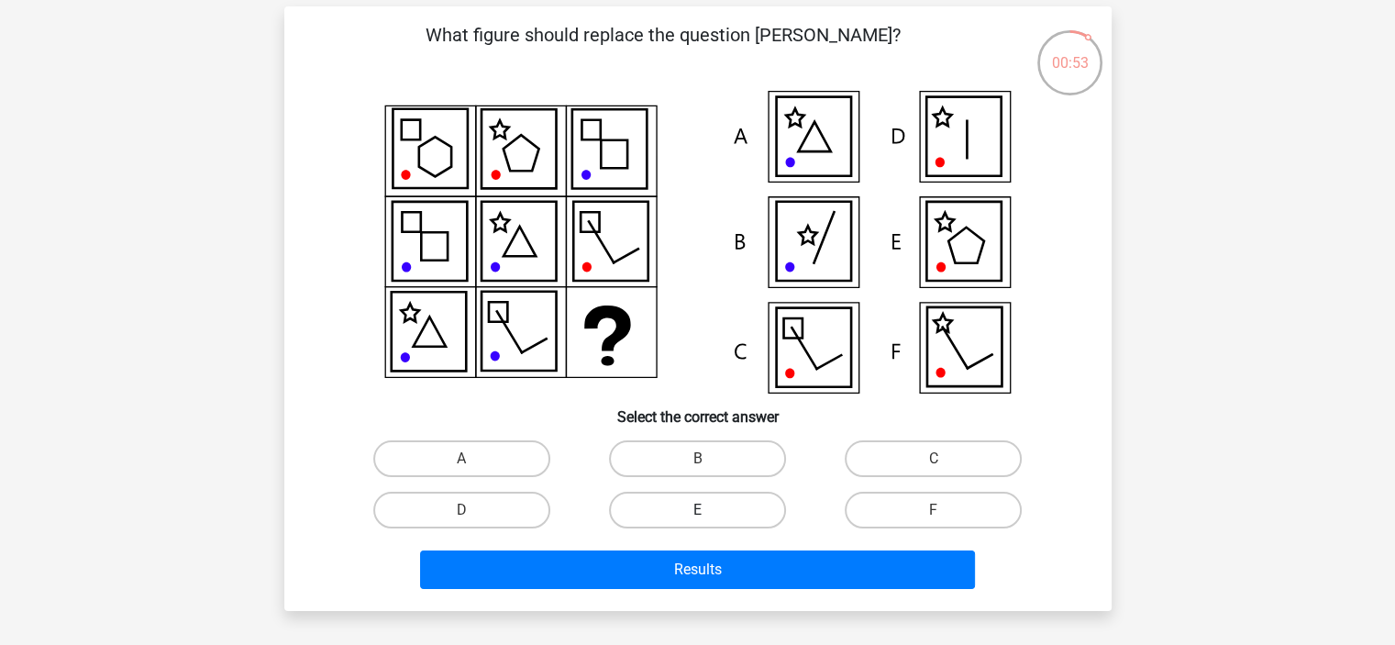
click at [730, 491] on label "E" at bounding box center [697, 509] width 177 height 37
click at [709, 510] on input "E" at bounding box center [703, 516] width 12 height 12
radio input "true"
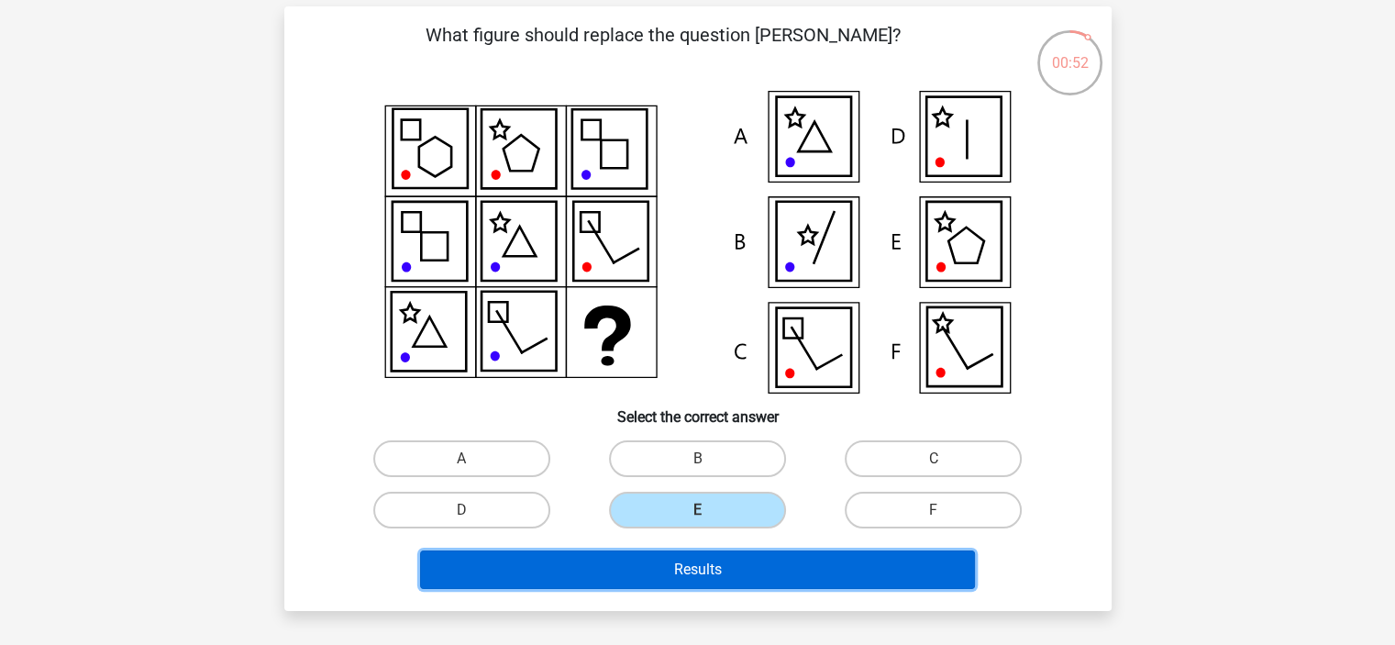
click at [685, 580] on button "Results" at bounding box center [697, 569] width 555 height 39
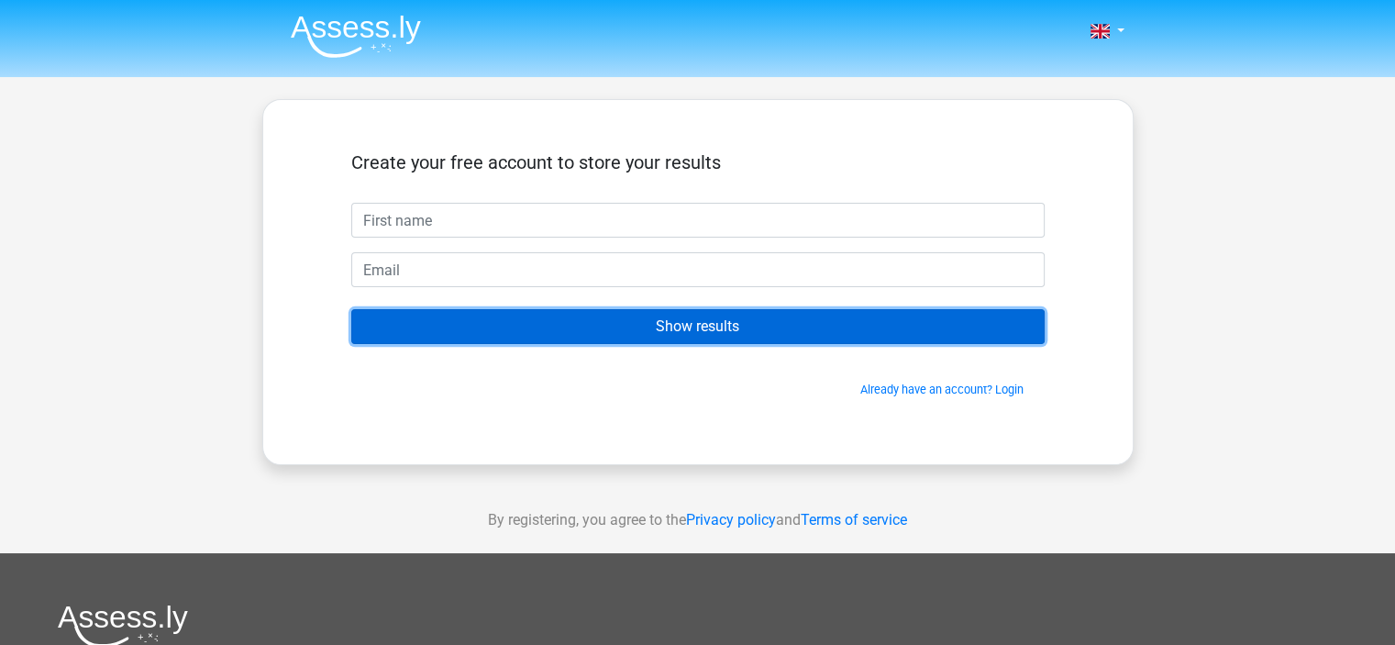
click at [633, 326] on input "Show results" at bounding box center [697, 326] width 693 height 35
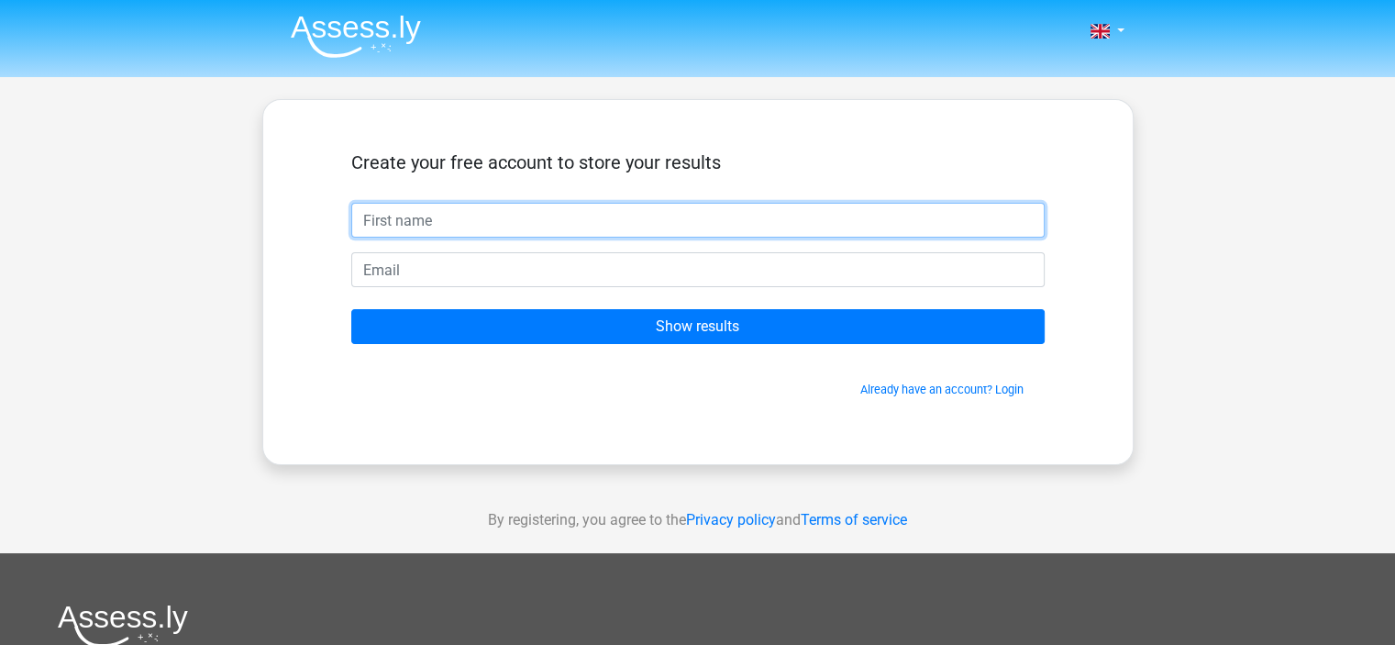
click at [375, 213] on input "text" at bounding box center [697, 220] width 693 height 35
type input "[PERSON_NAME]"
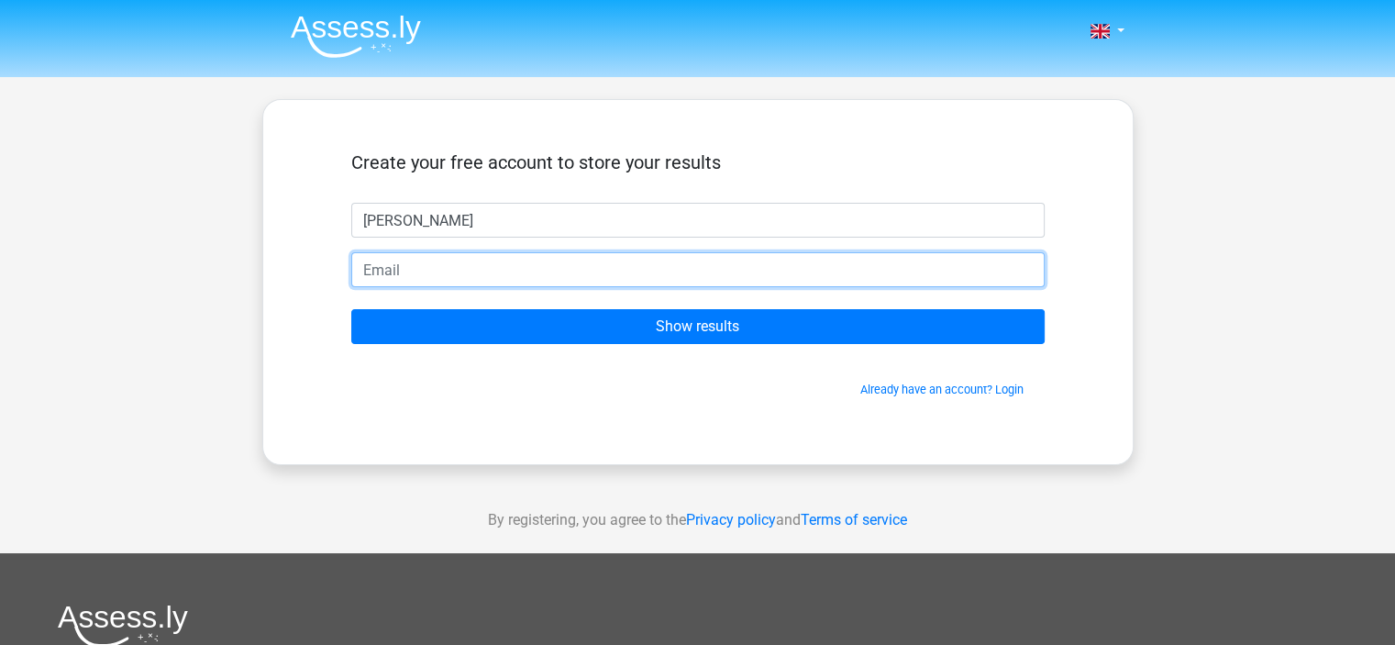
click at [399, 270] on input "email" at bounding box center [697, 269] width 693 height 35
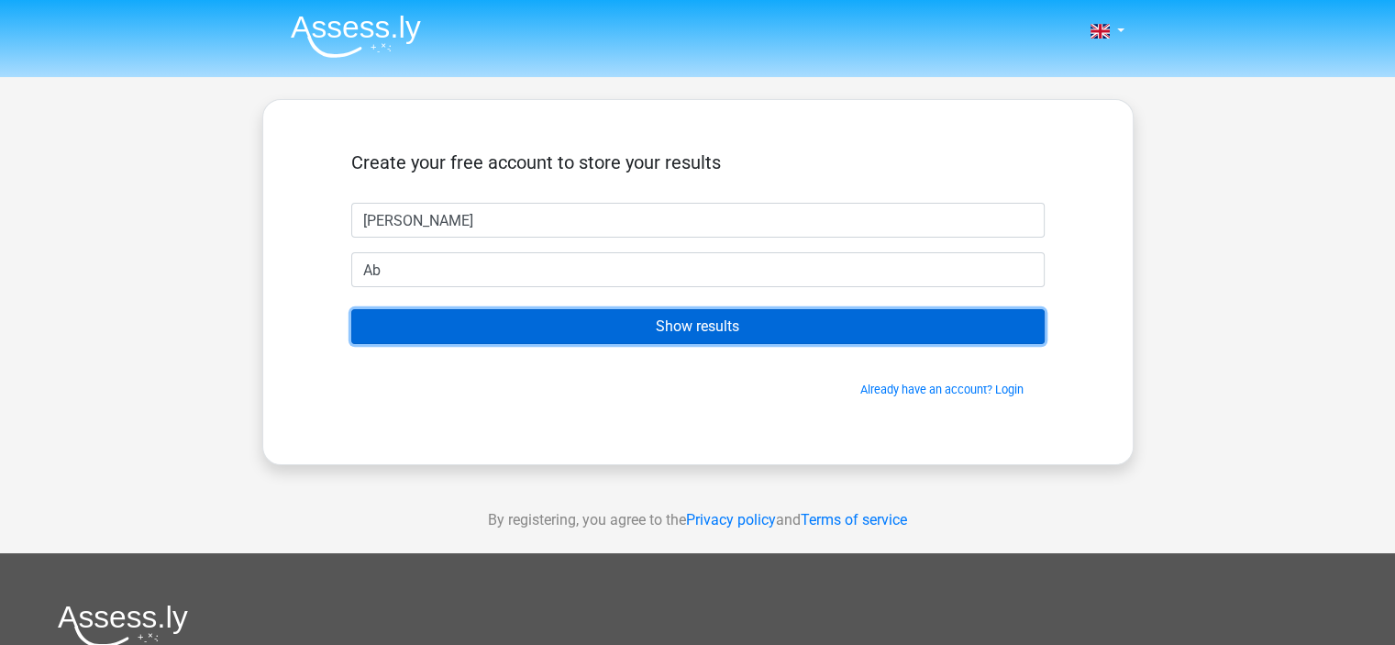
click at [528, 320] on input "Show results" at bounding box center [697, 326] width 693 height 35
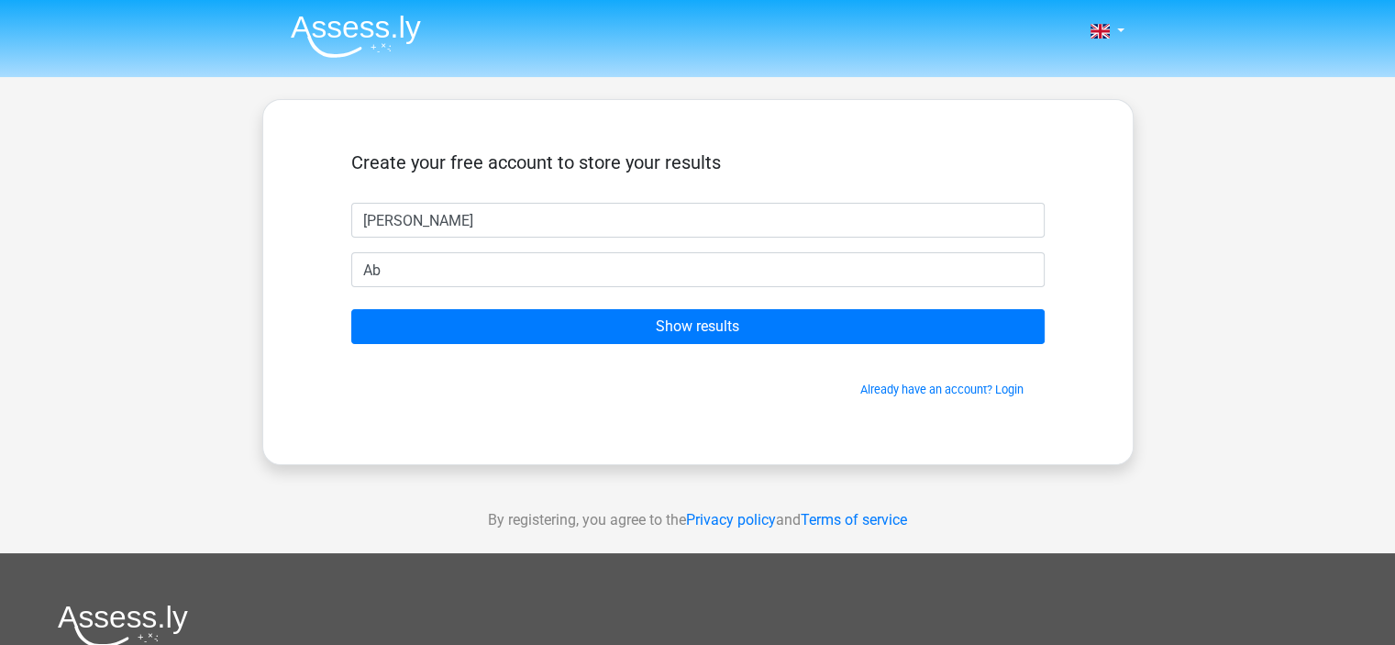
click at [598, 463] on div "Create your free account to store your results Ali Ab Show results Already have…" at bounding box center [697, 282] width 871 height 366
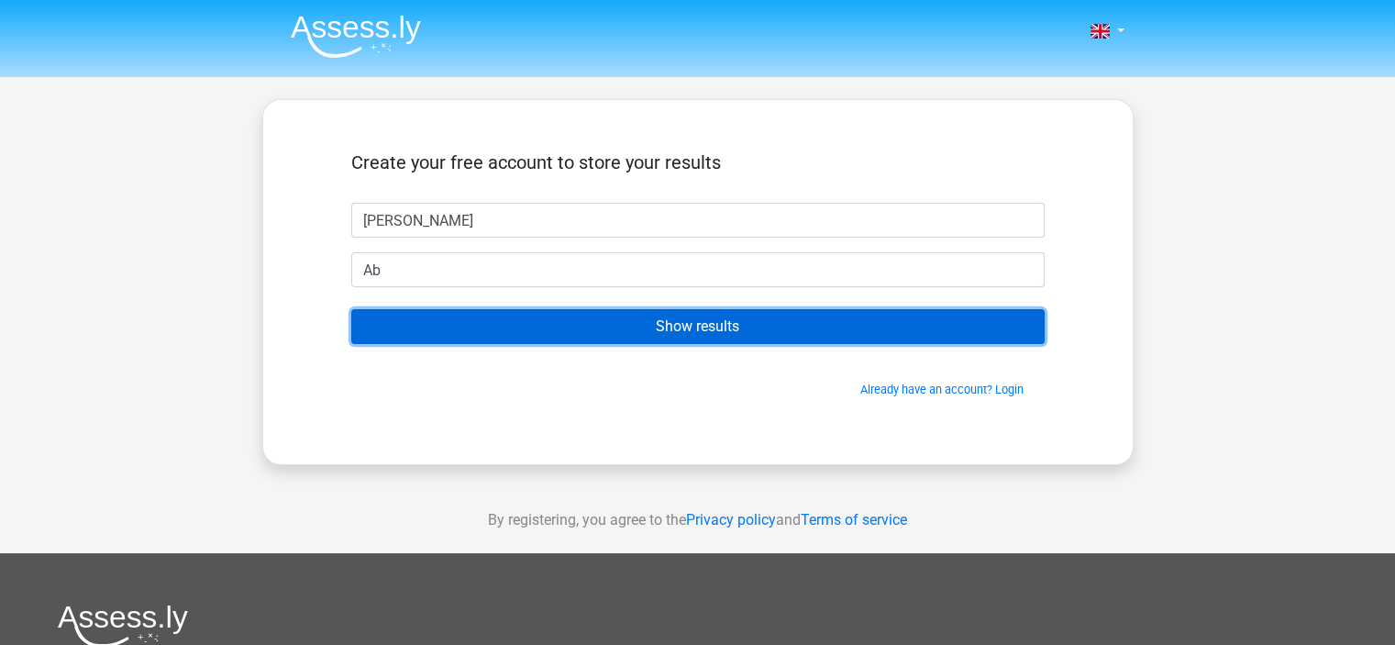
click at [599, 324] on input "Show results" at bounding box center [697, 326] width 693 height 35
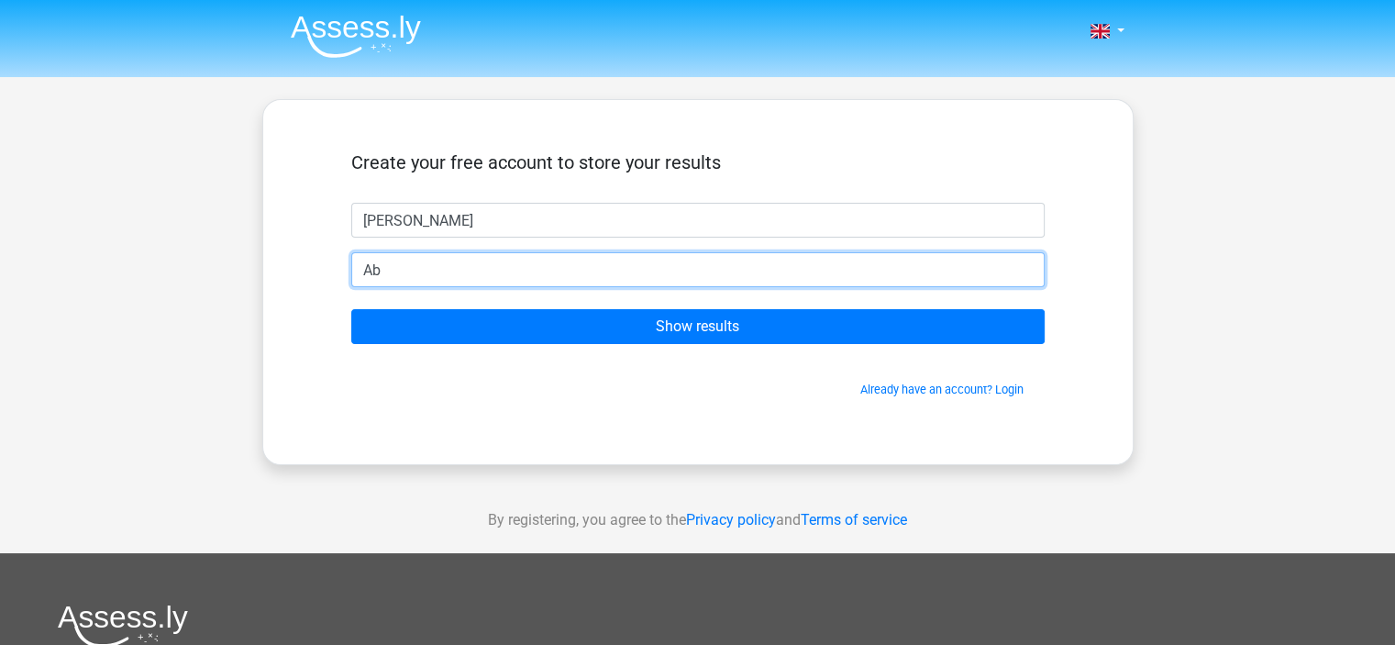
click at [438, 273] on input "Ab" at bounding box center [697, 269] width 693 height 35
type input "s"
type input "[EMAIL_ADDRESS][DOMAIN_NAME]"
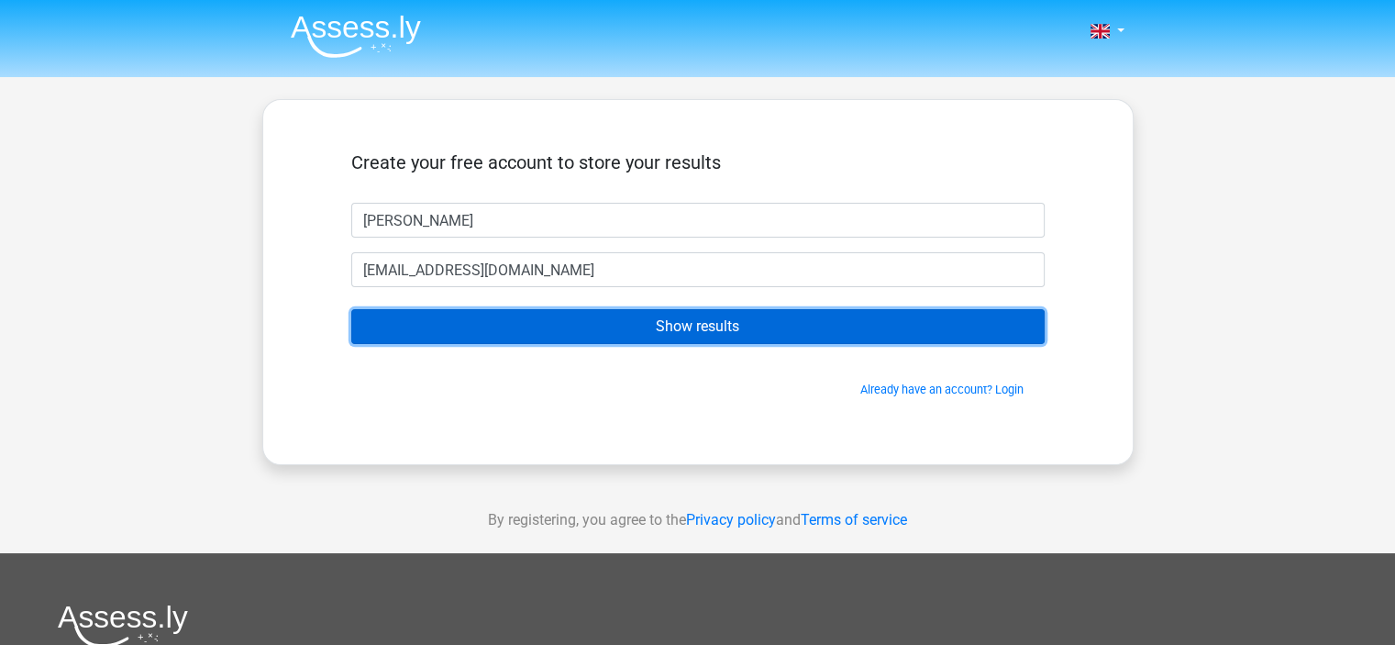
click at [620, 326] on input "Show results" at bounding box center [697, 326] width 693 height 35
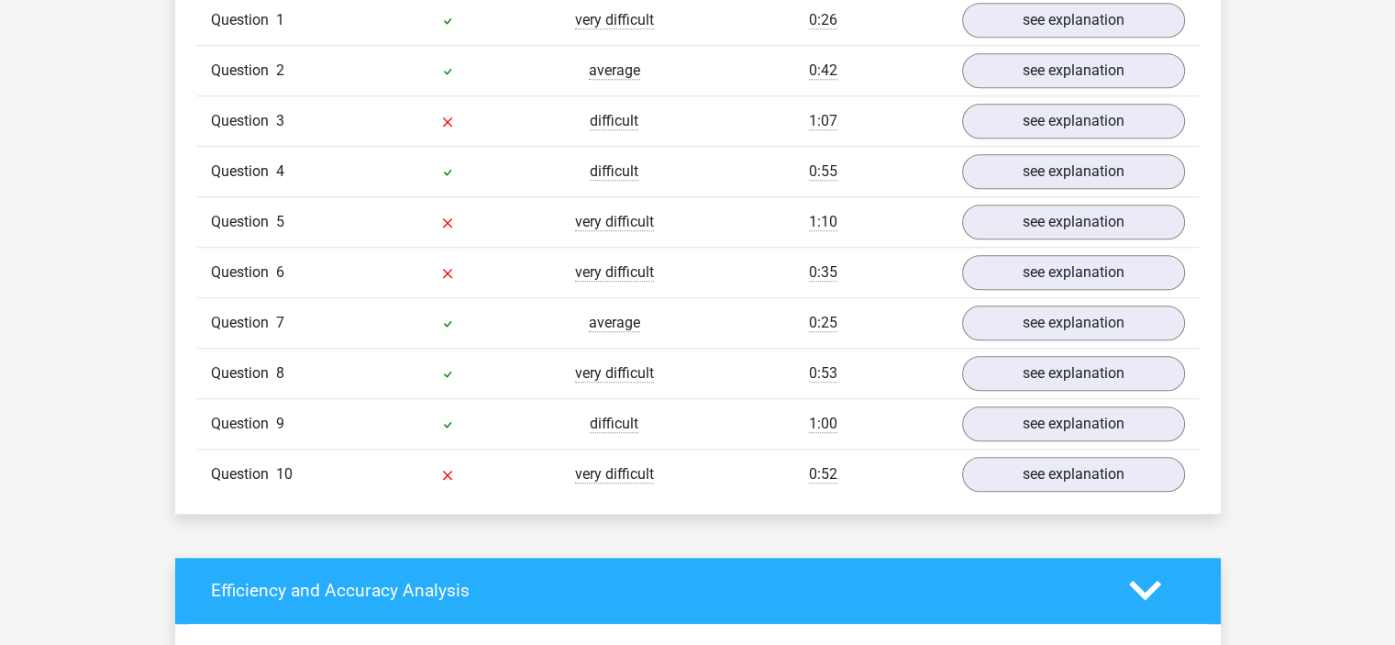
scroll to position [1458, 0]
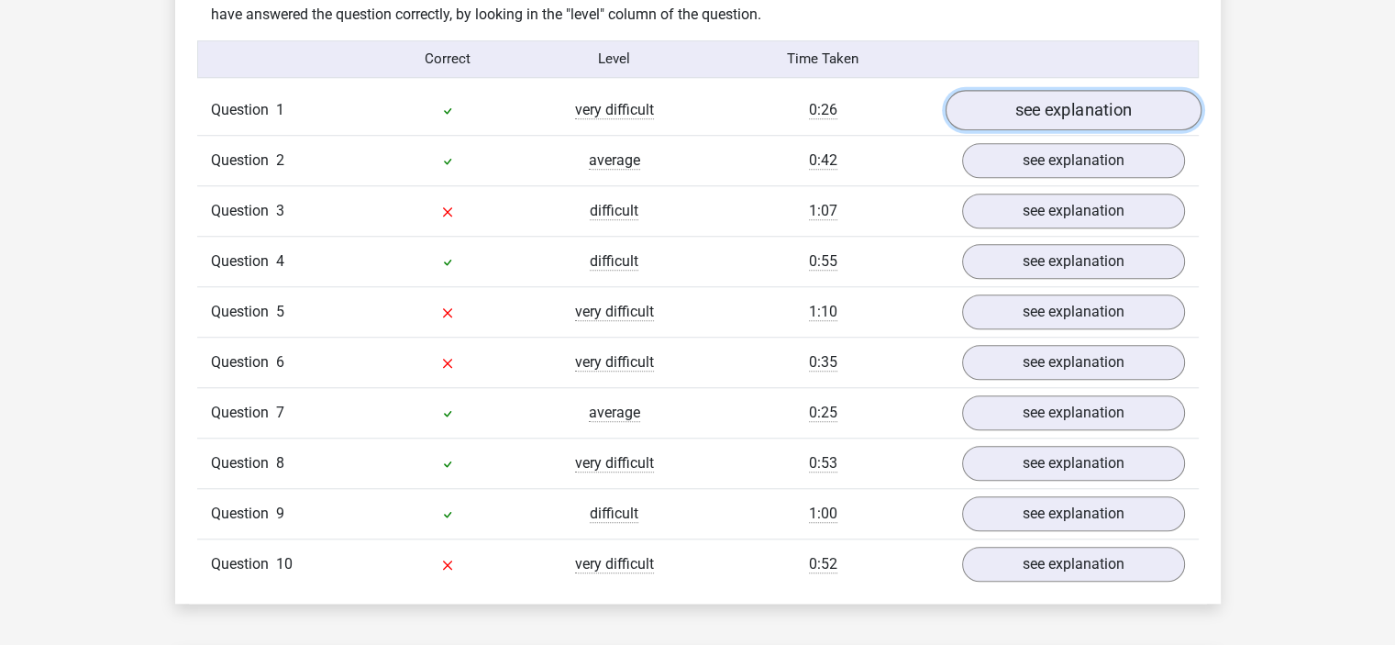
click at [1034, 103] on link "see explanation" at bounding box center [1072, 110] width 256 height 40
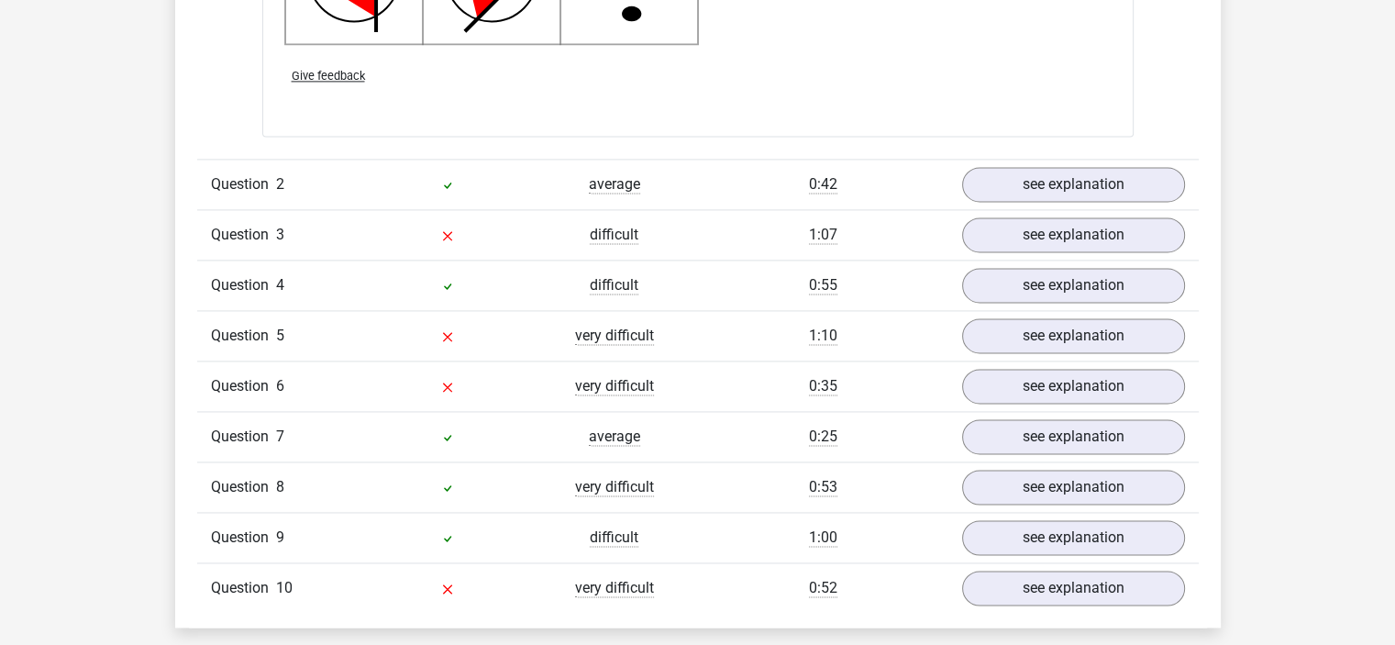
scroll to position [2607, 0]
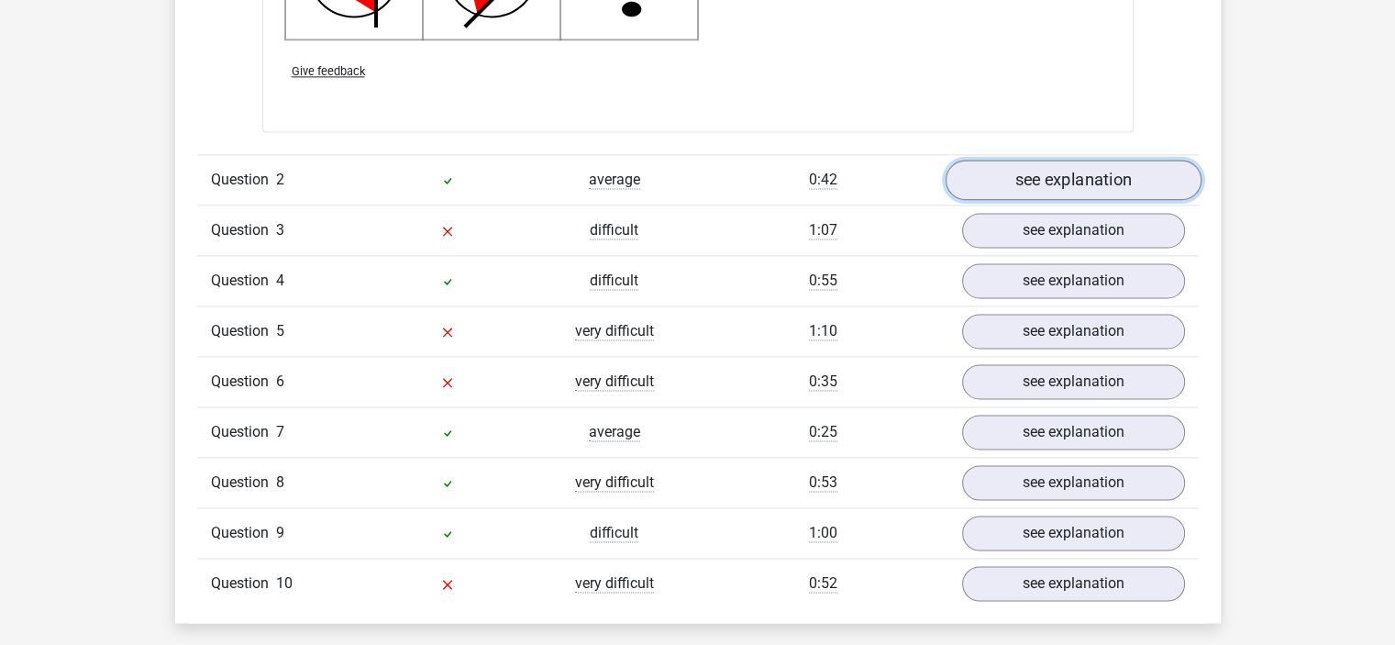
click at [1016, 177] on link "see explanation" at bounding box center [1072, 180] width 256 height 40
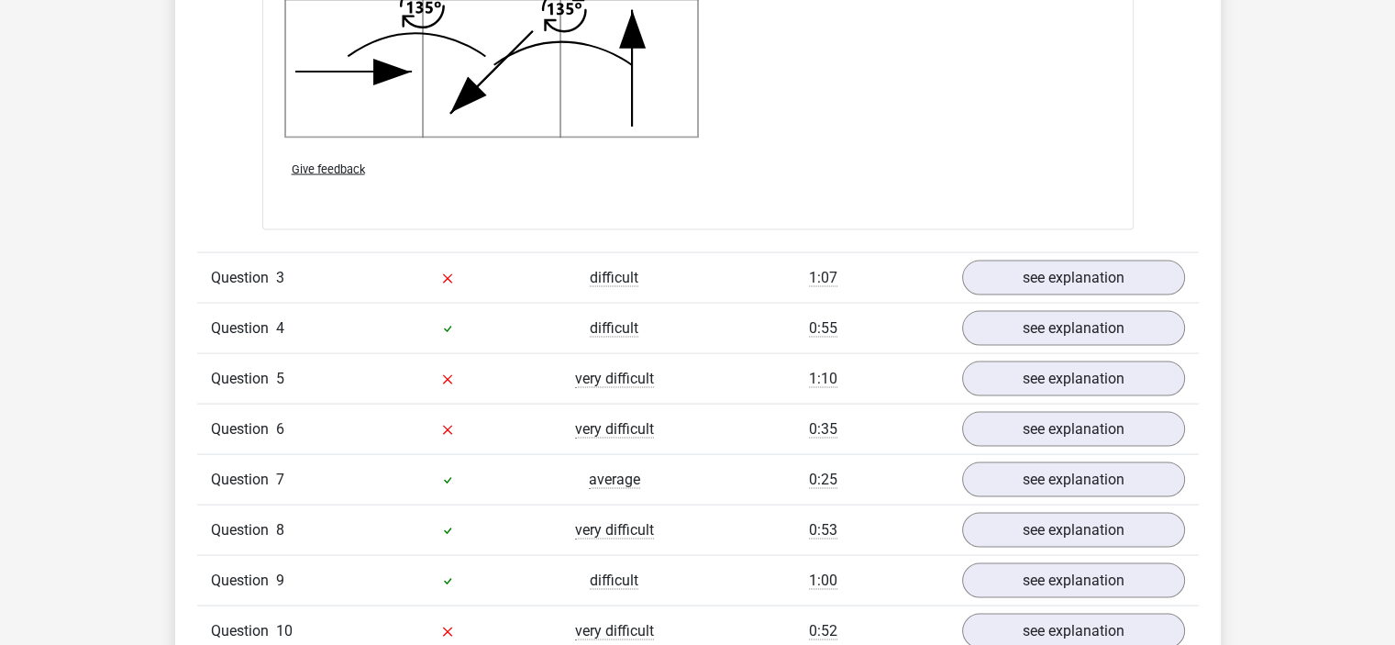
scroll to position [3767, 0]
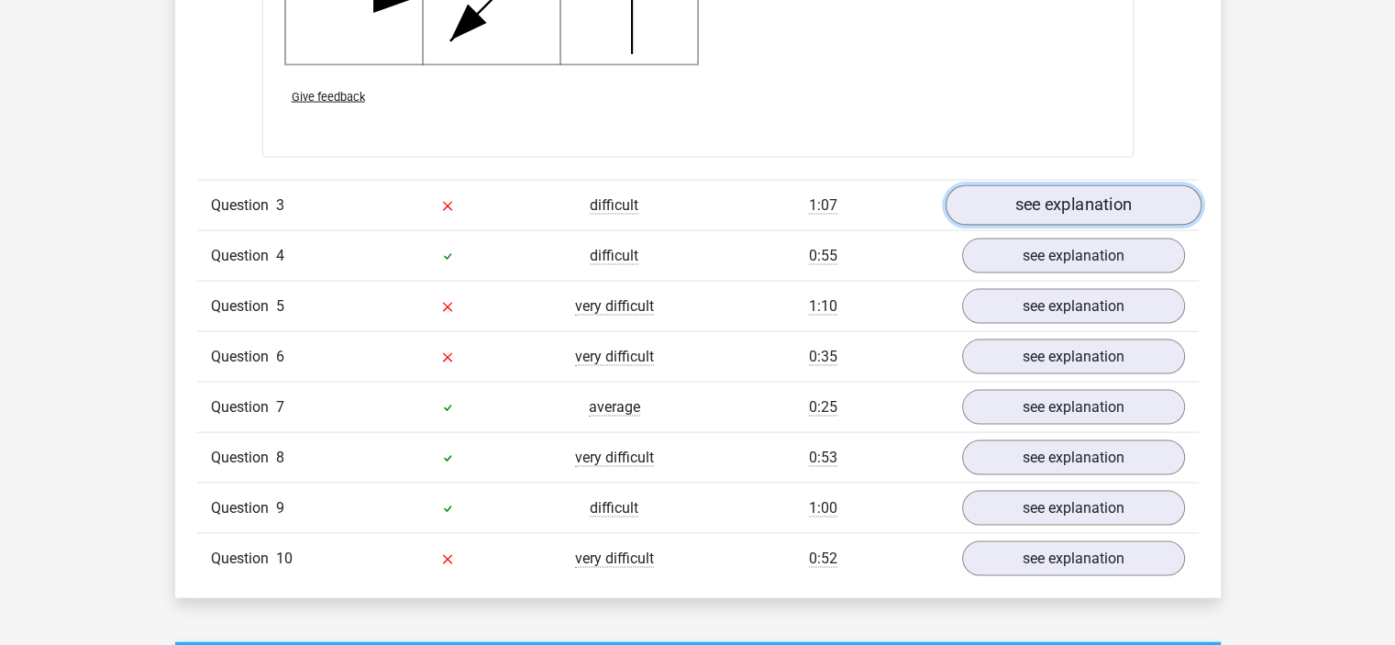
click at [1006, 206] on link "see explanation" at bounding box center [1072, 205] width 256 height 40
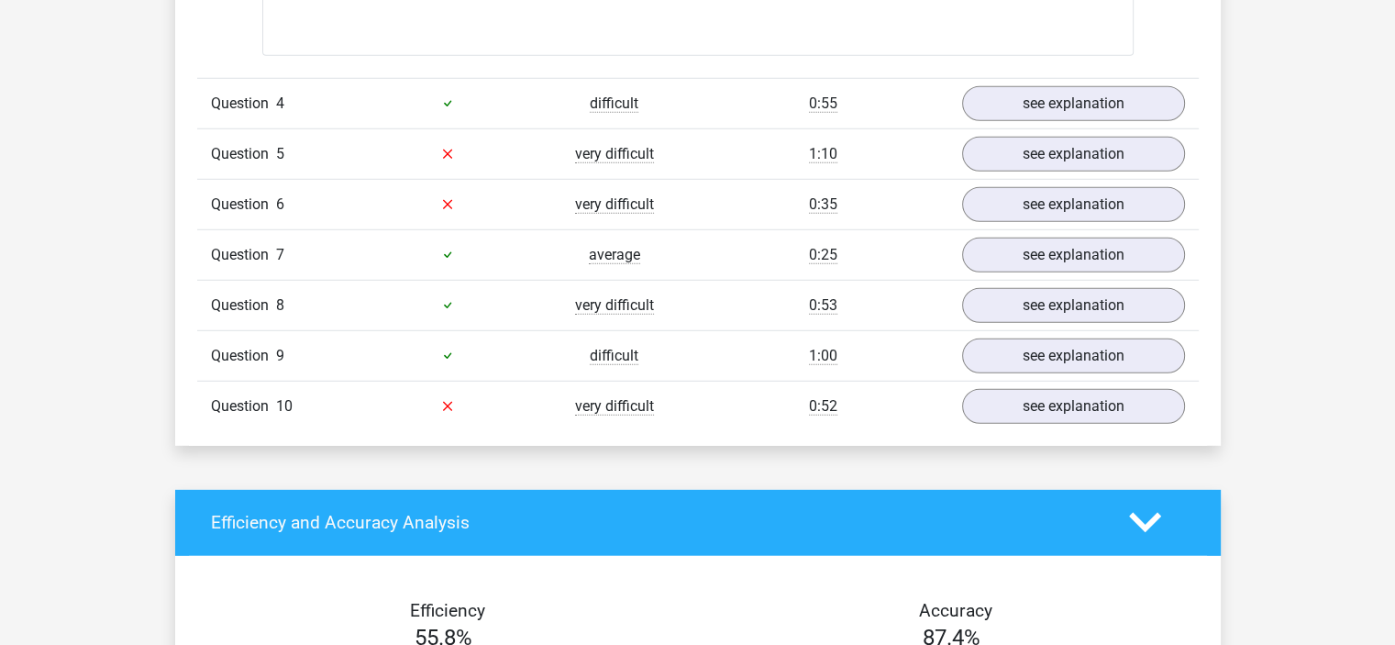
scroll to position [5208, 0]
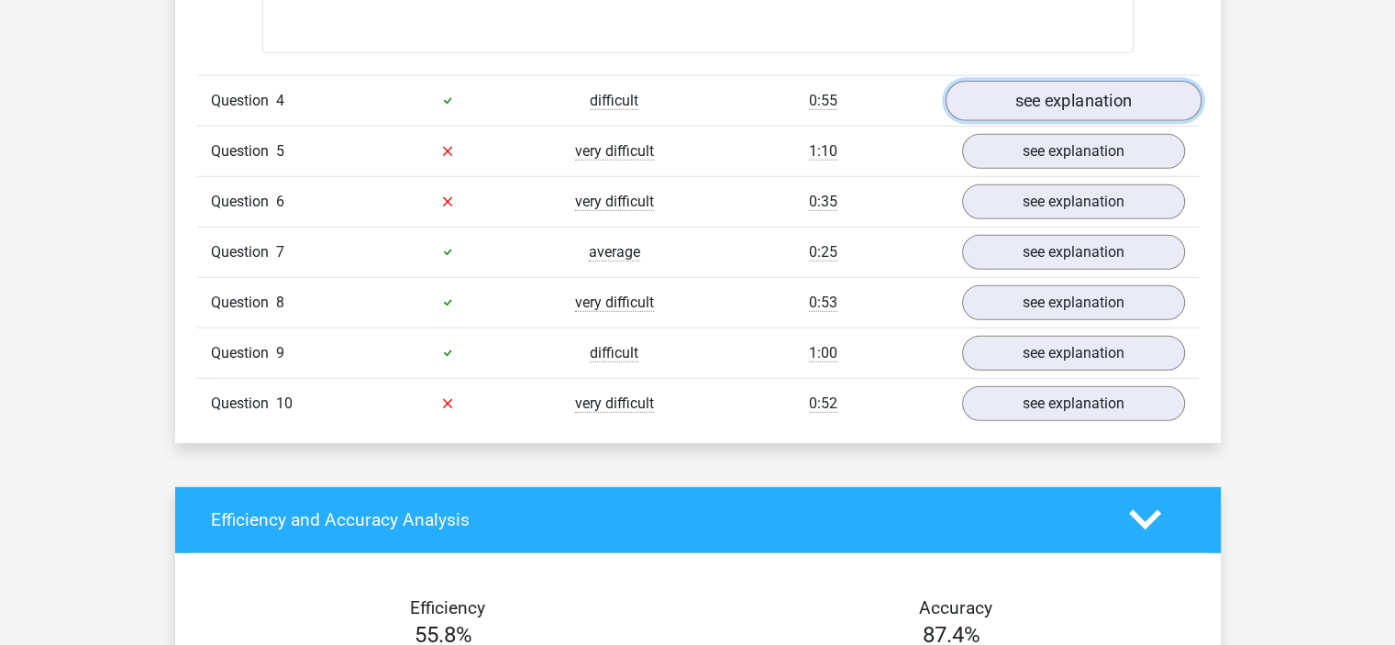
click at [1024, 96] on link "see explanation" at bounding box center [1072, 101] width 256 height 40
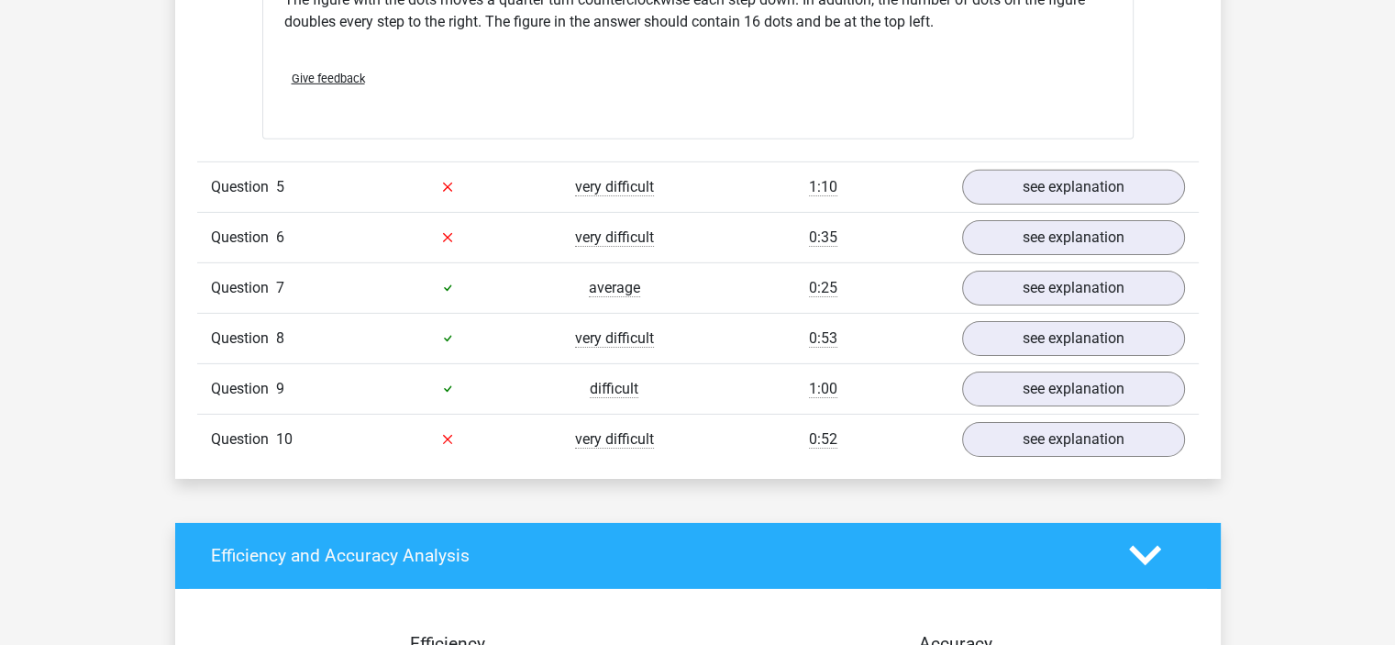
scroll to position [5863, 0]
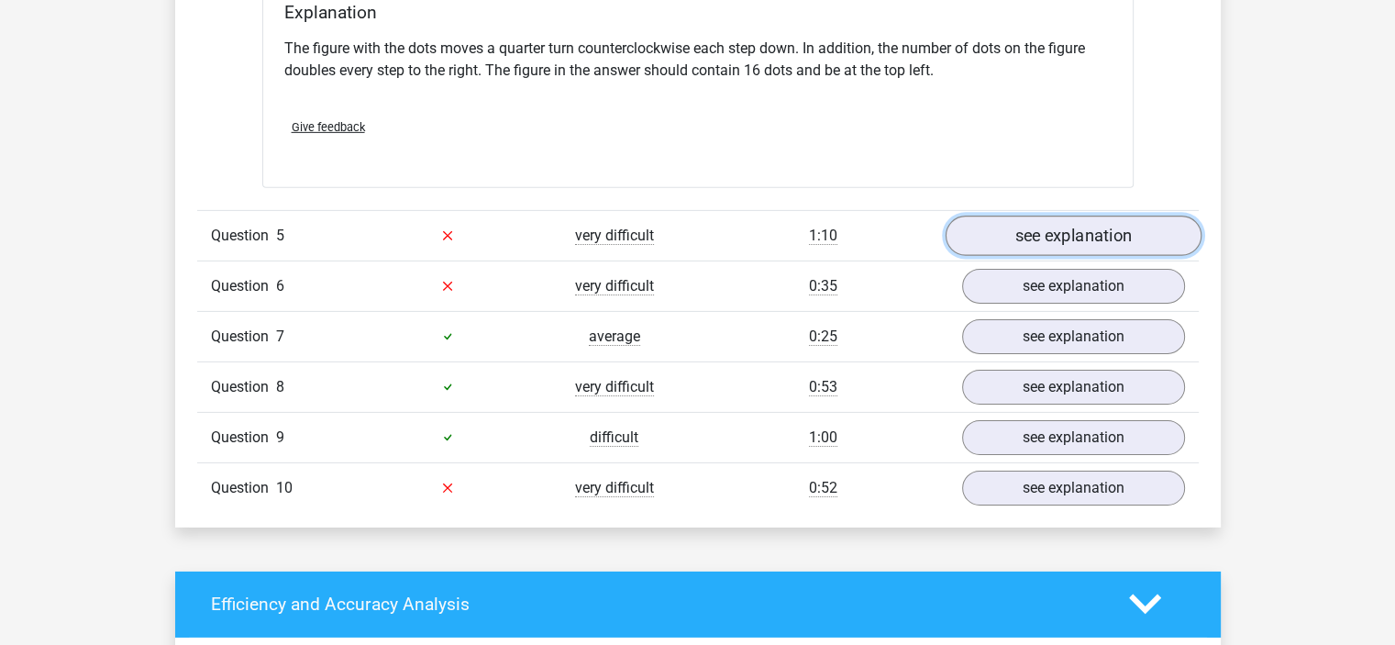
click at [1073, 242] on link "see explanation" at bounding box center [1072, 235] width 256 height 40
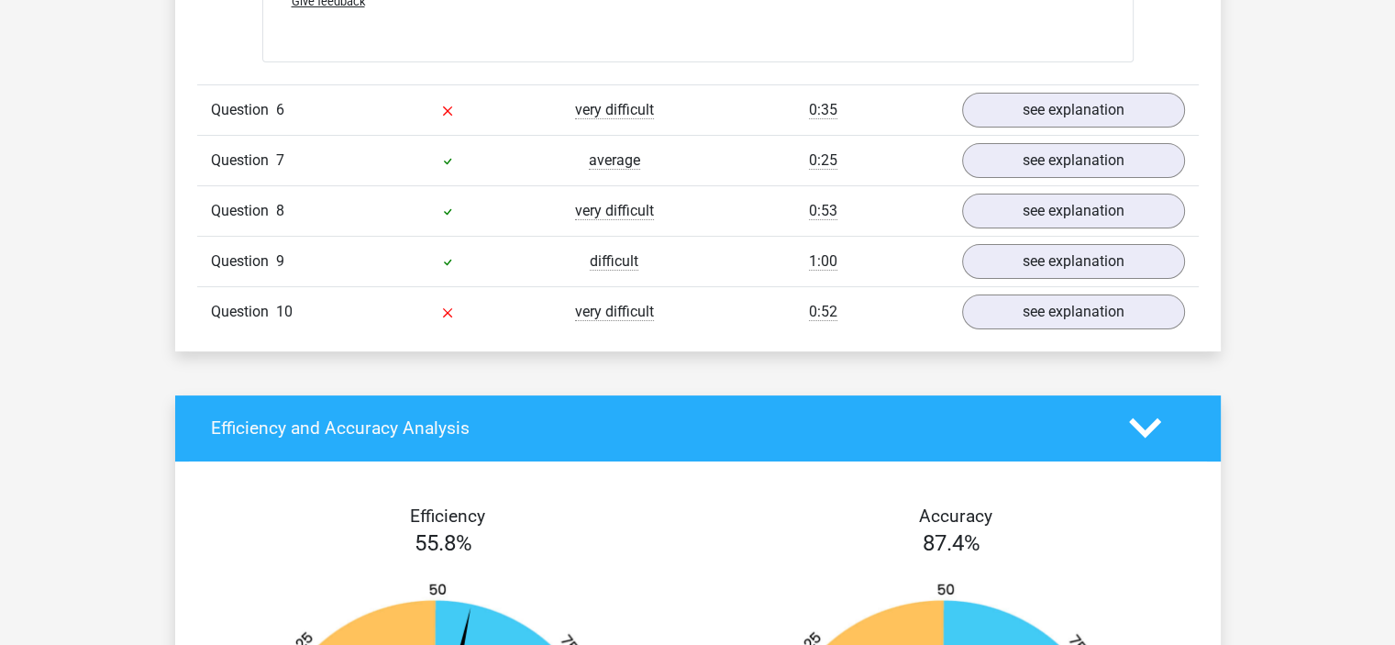
scroll to position [7275, 0]
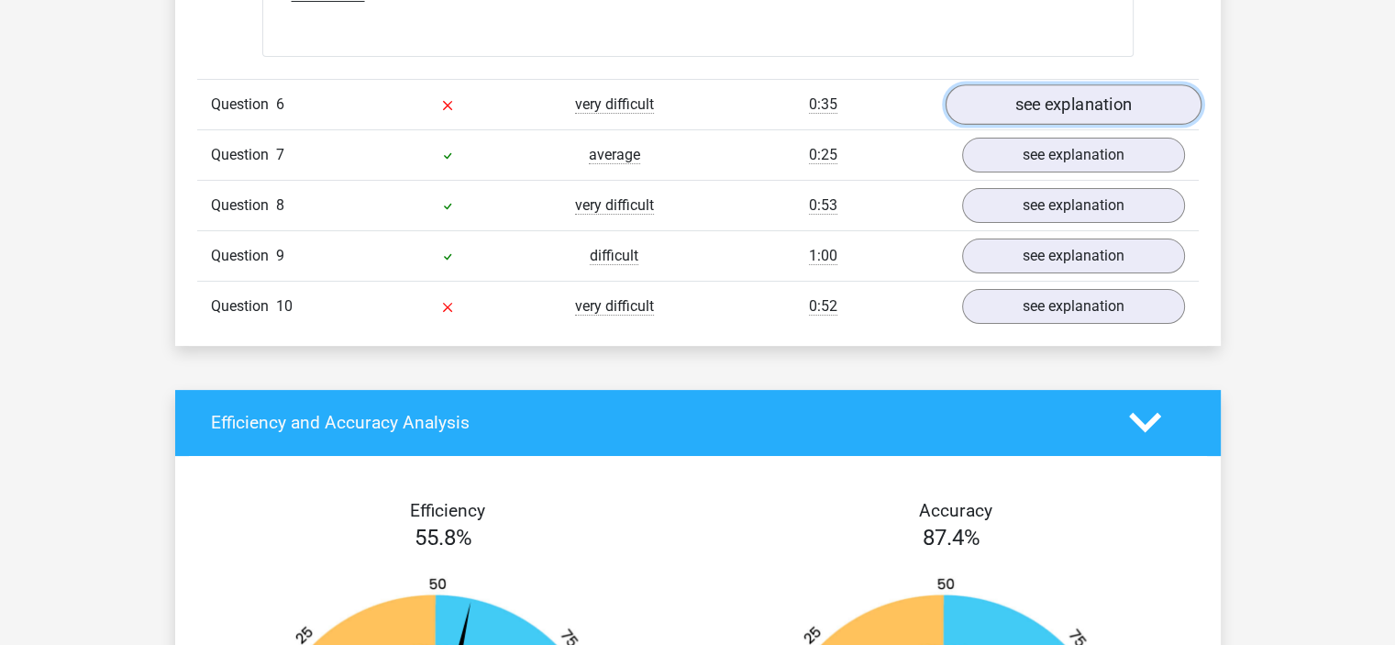
click at [1020, 100] on link "see explanation" at bounding box center [1072, 104] width 256 height 40
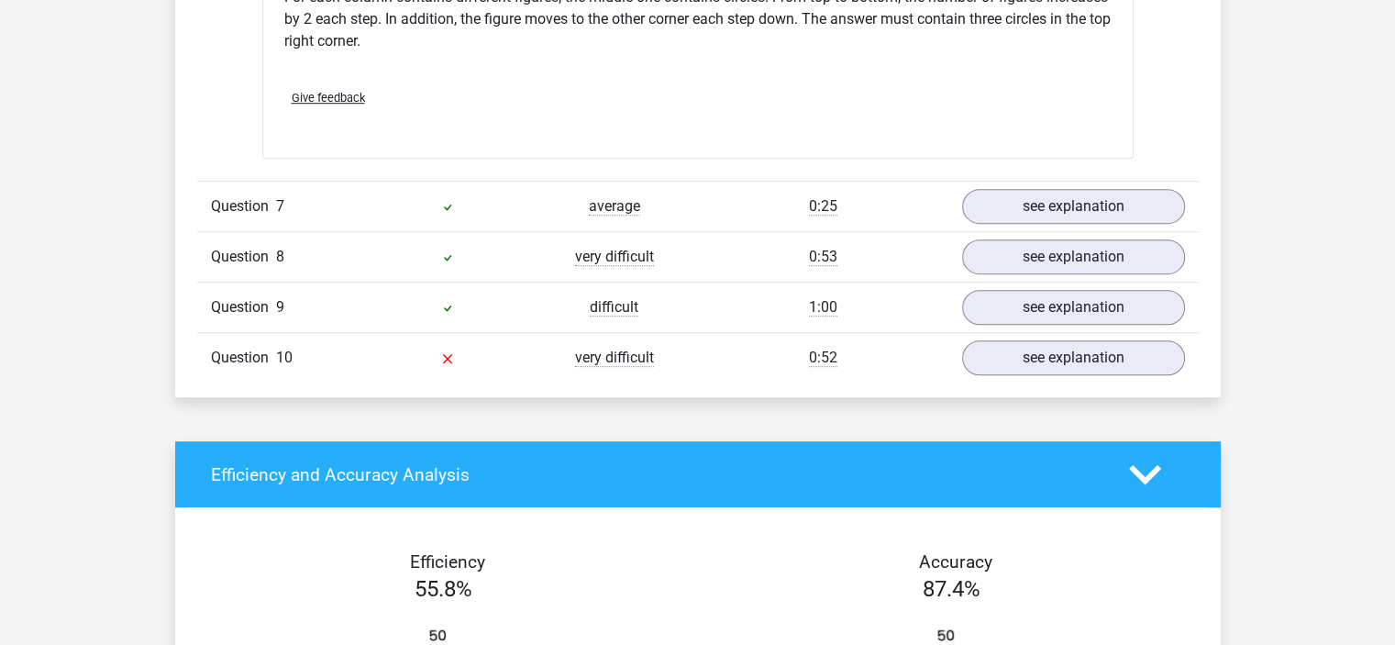
scroll to position [8033, 0]
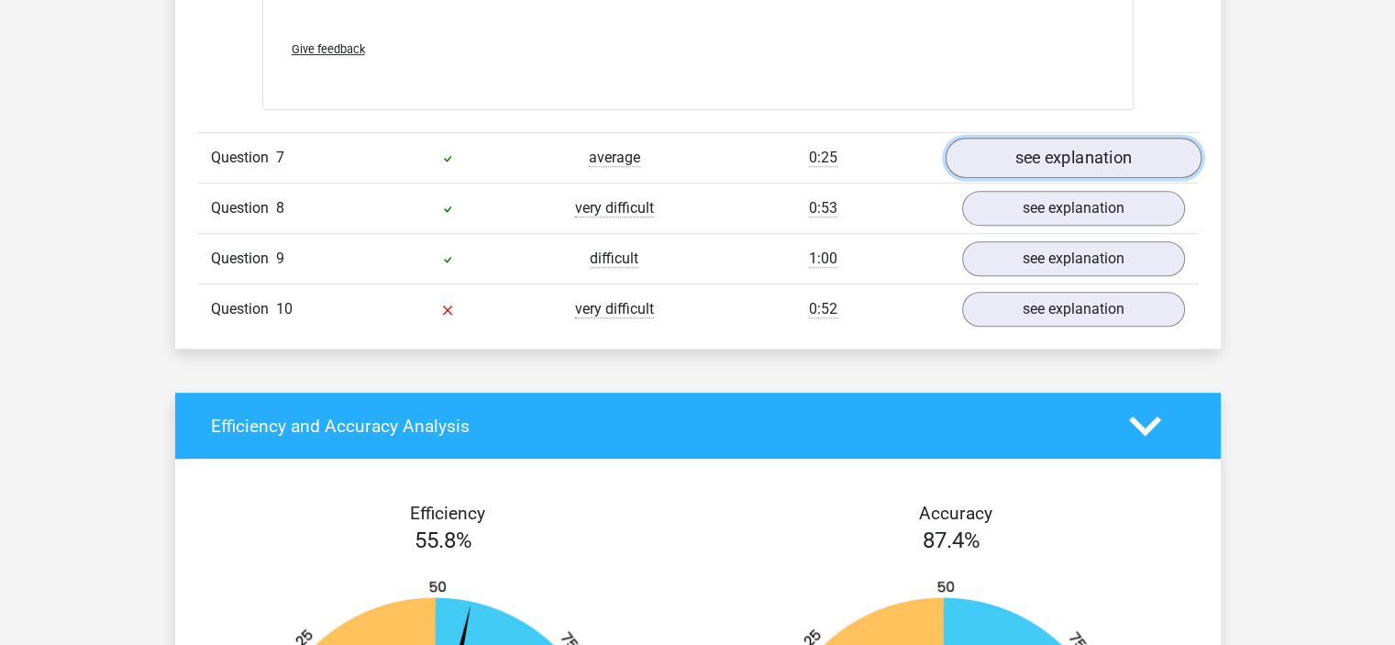
click at [1058, 147] on link "see explanation" at bounding box center [1072, 158] width 256 height 40
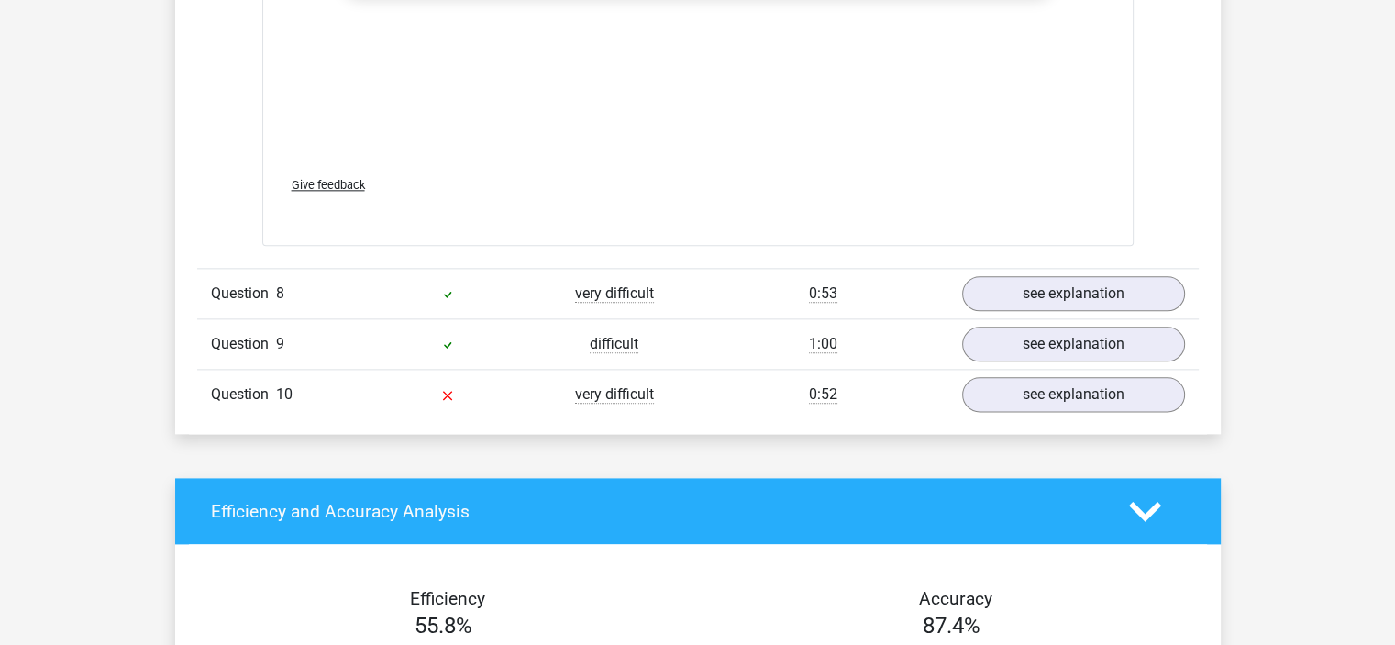
scroll to position [9188, 0]
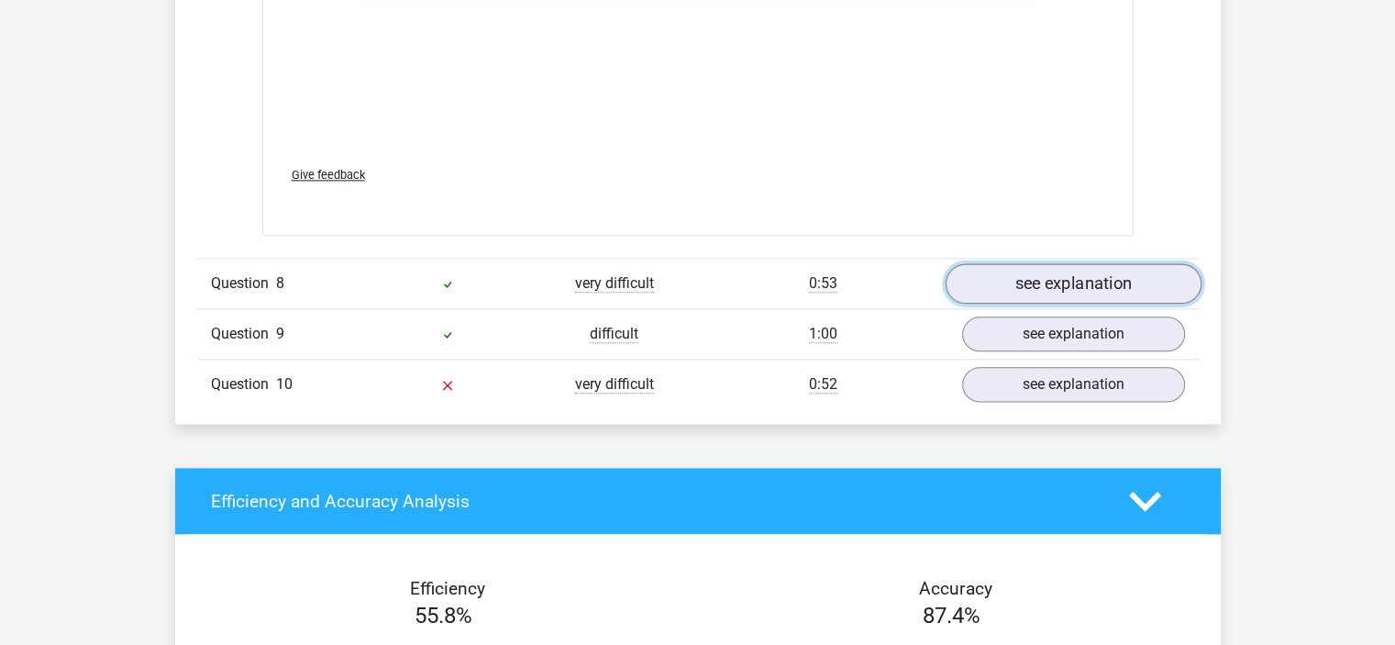
click at [1080, 270] on link "see explanation" at bounding box center [1072, 284] width 256 height 40
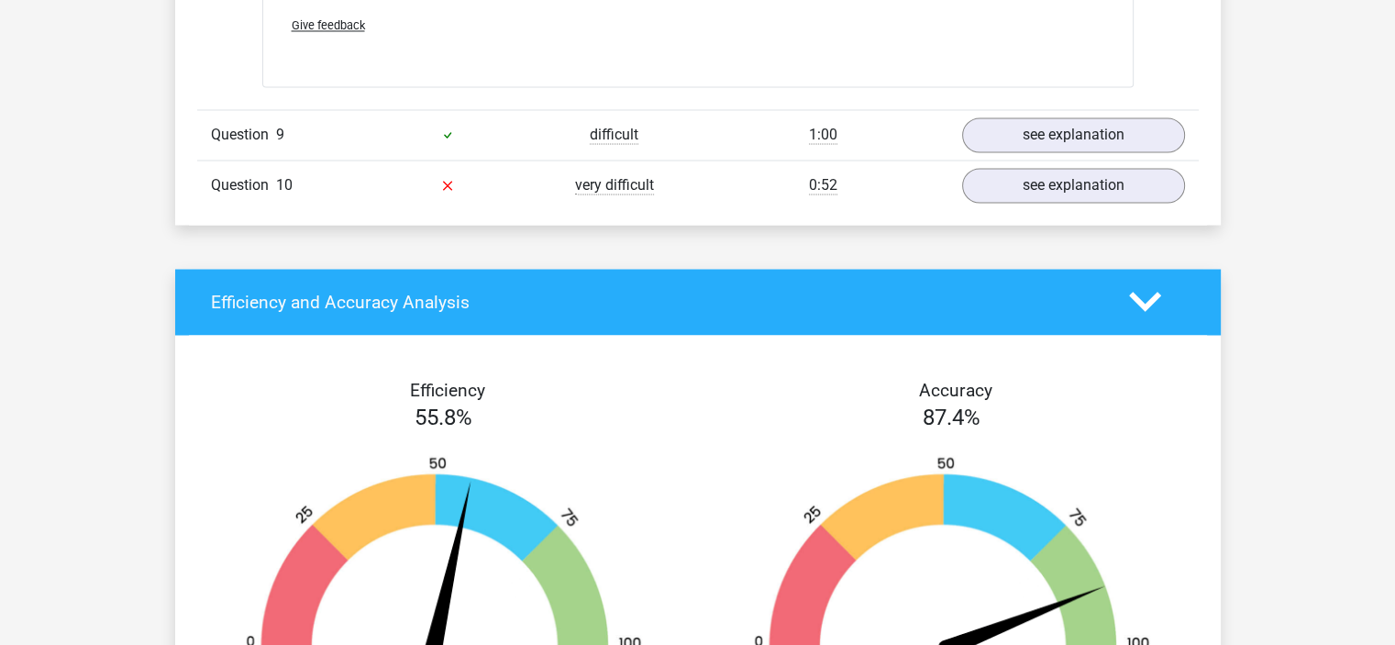
scroll to position [10047, 0]
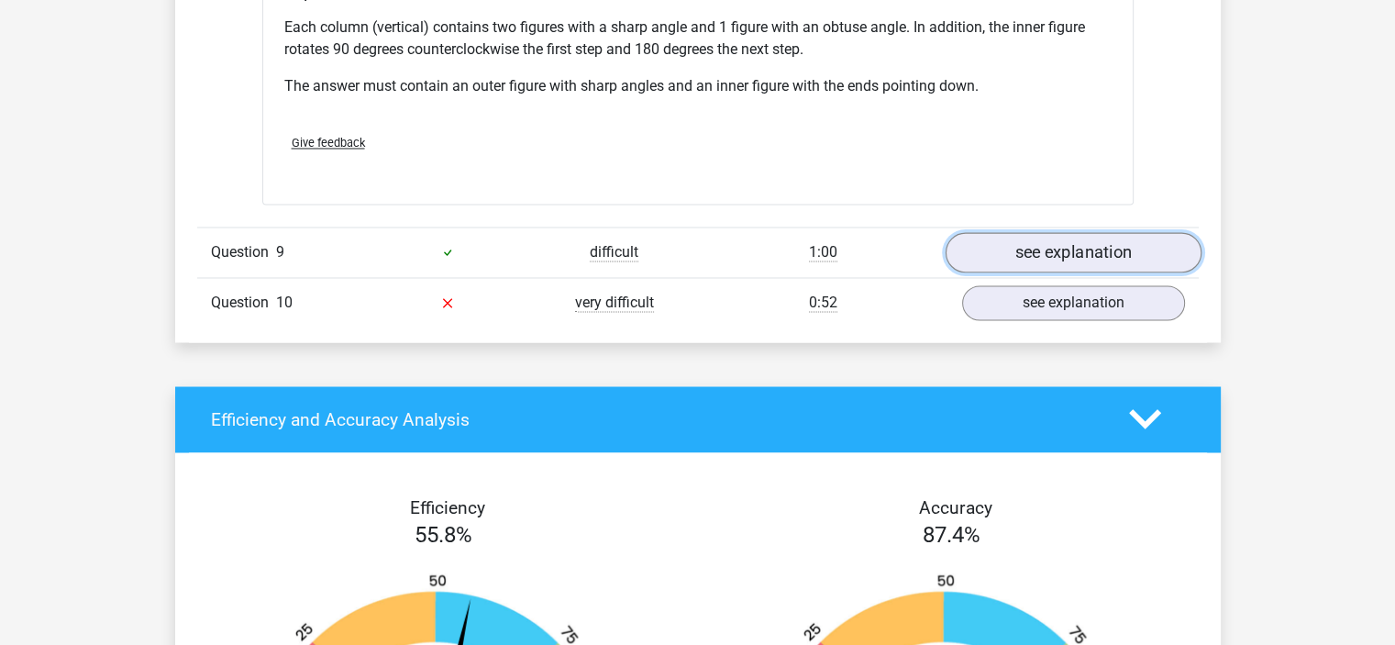
click at [1084, 248] on link "see explanation" at bounding box center [1072, 252] width 256 height 40
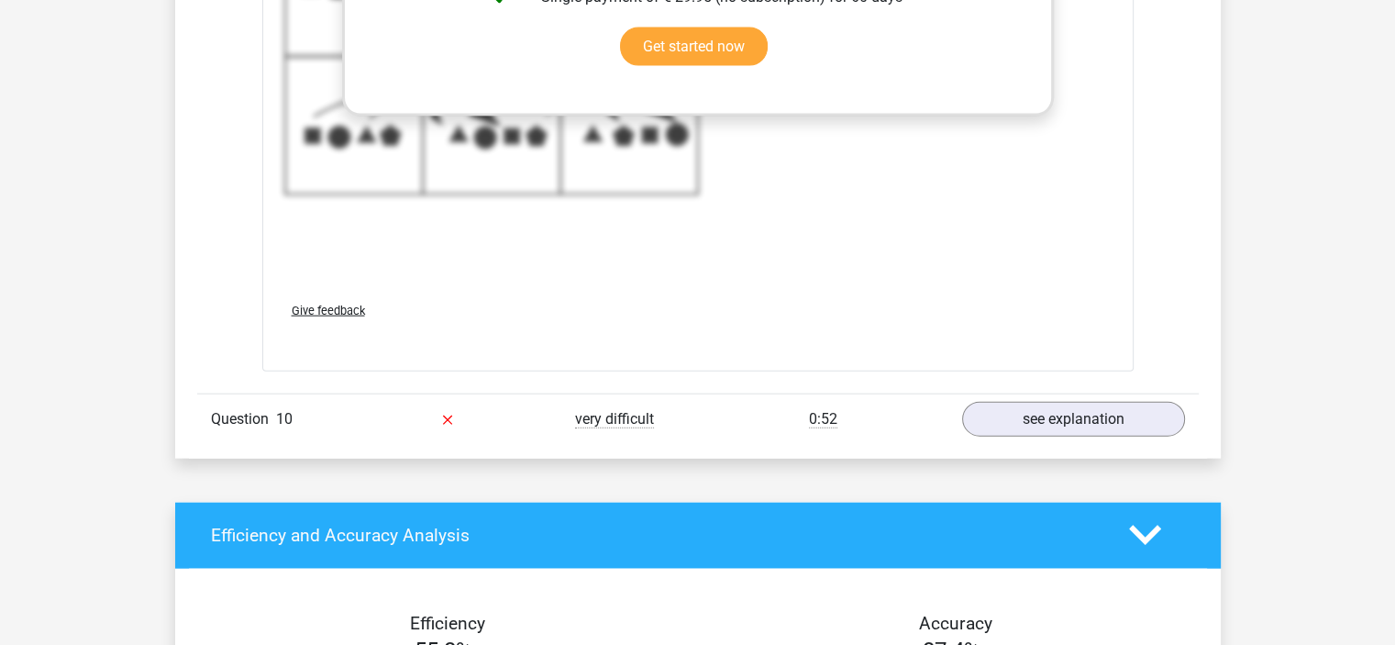
scroll to position [11186, 0]
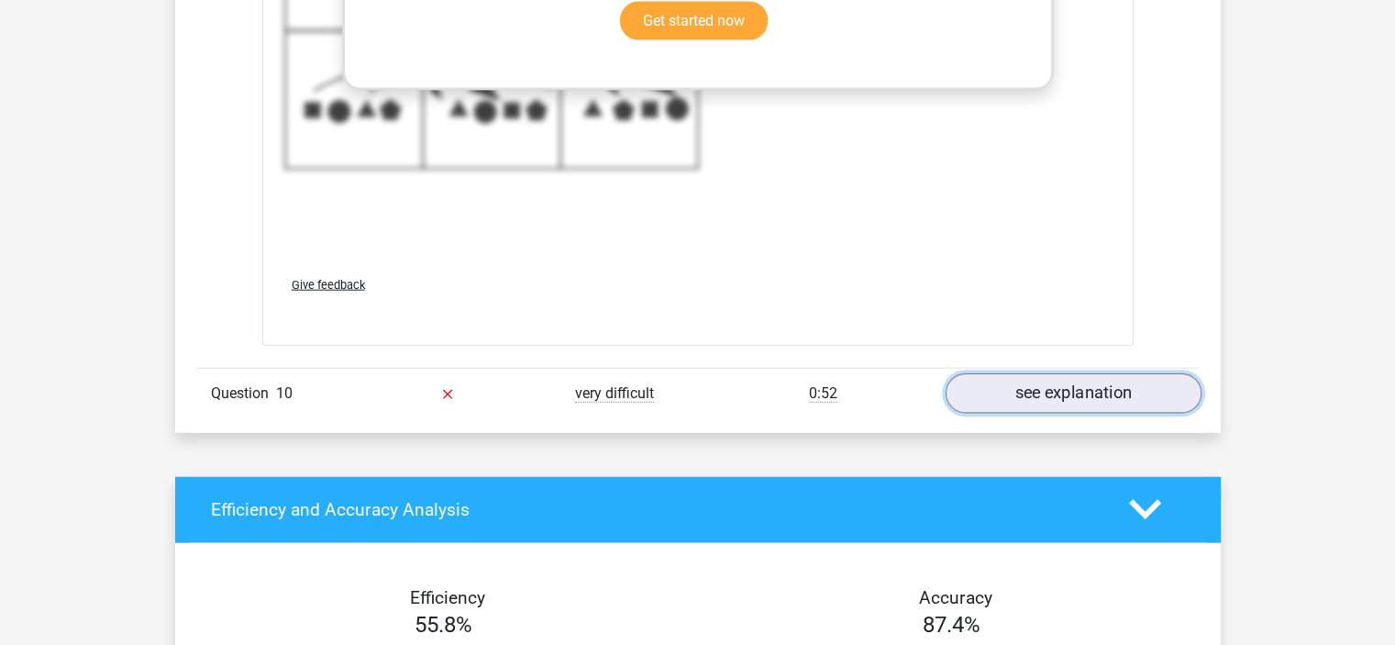
click at [1033, 384] on link "see explanation" at bounding box center [1072, 393] width 256 height 40
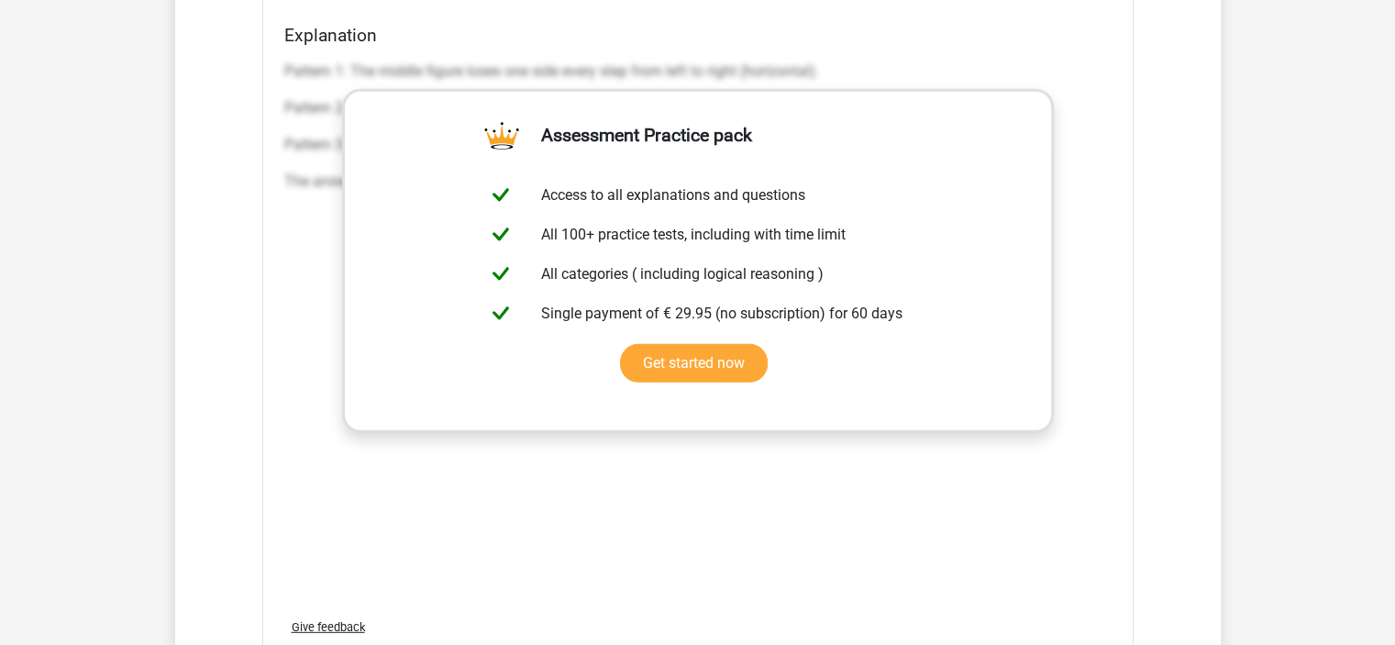
scroll to position [12123, 0]
